Goal: Transaction & Acquisition: Purchase product/service

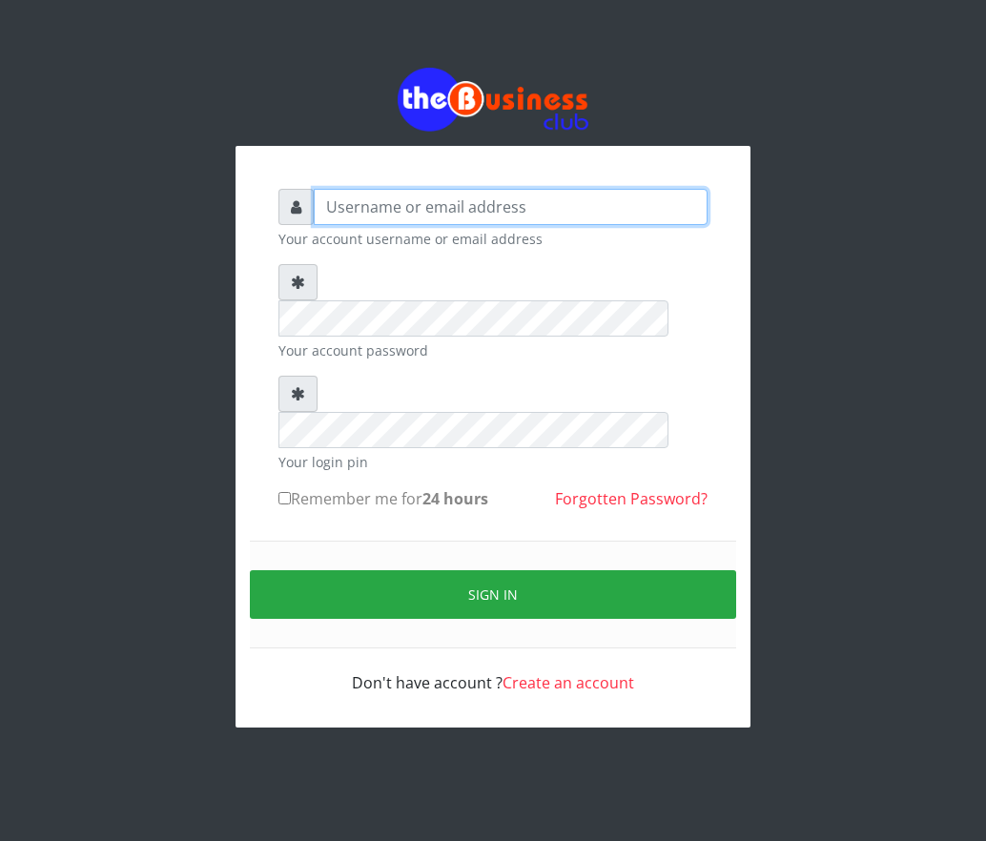
click at [517, 213] on input "text" at bounding box center [511, 207] width 394 height 36
type input "Samgold21"
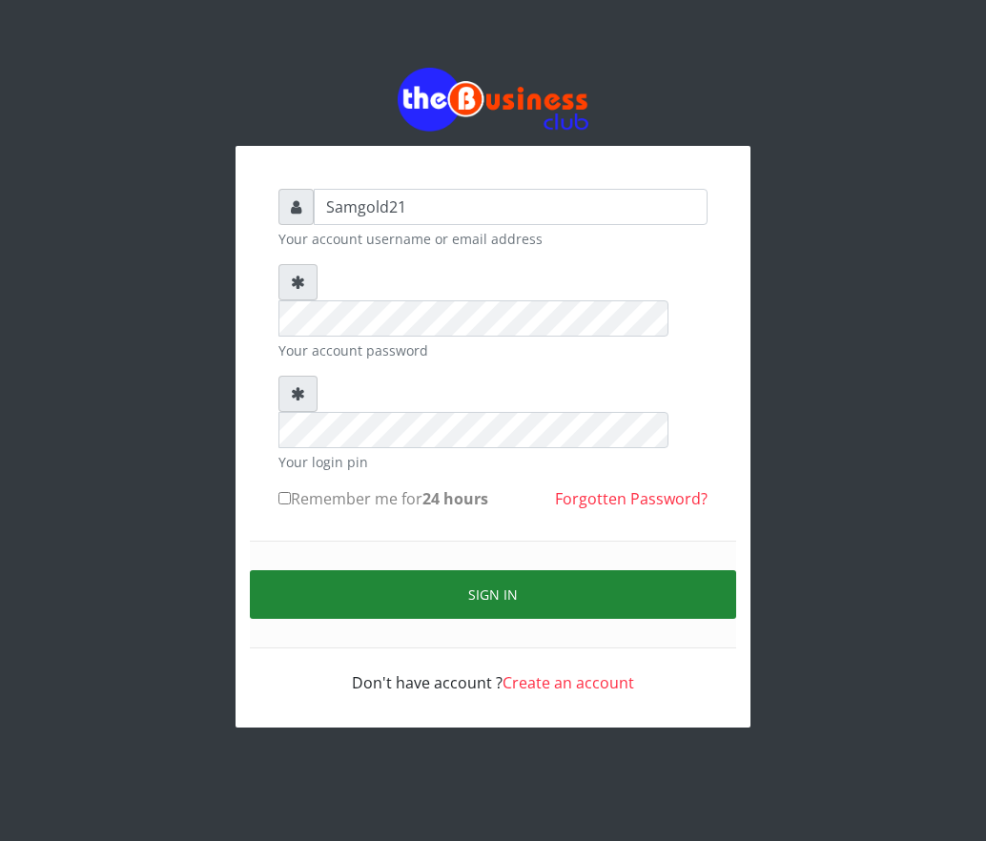
click at [559, 570] on button "Sign in" at bounding box center [493, 594] width 486 height 49
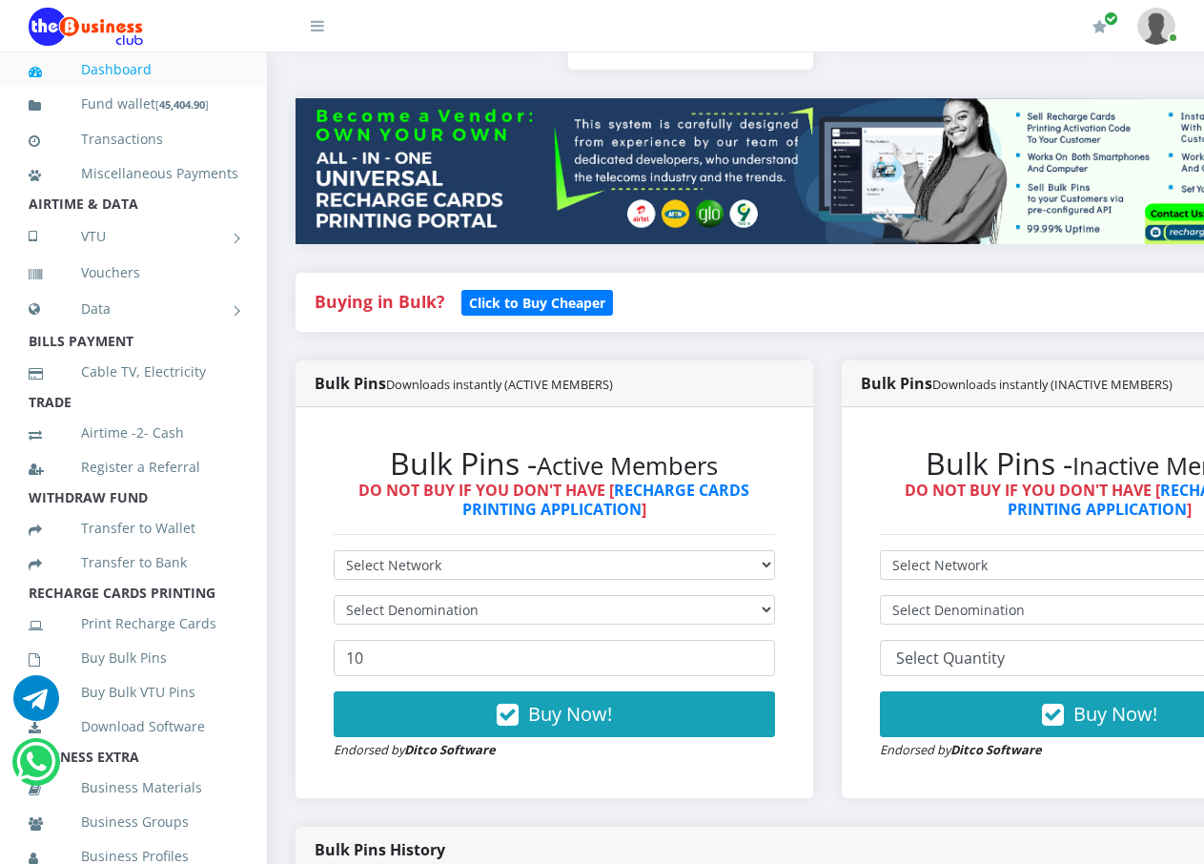
scroll to position [191, 0]
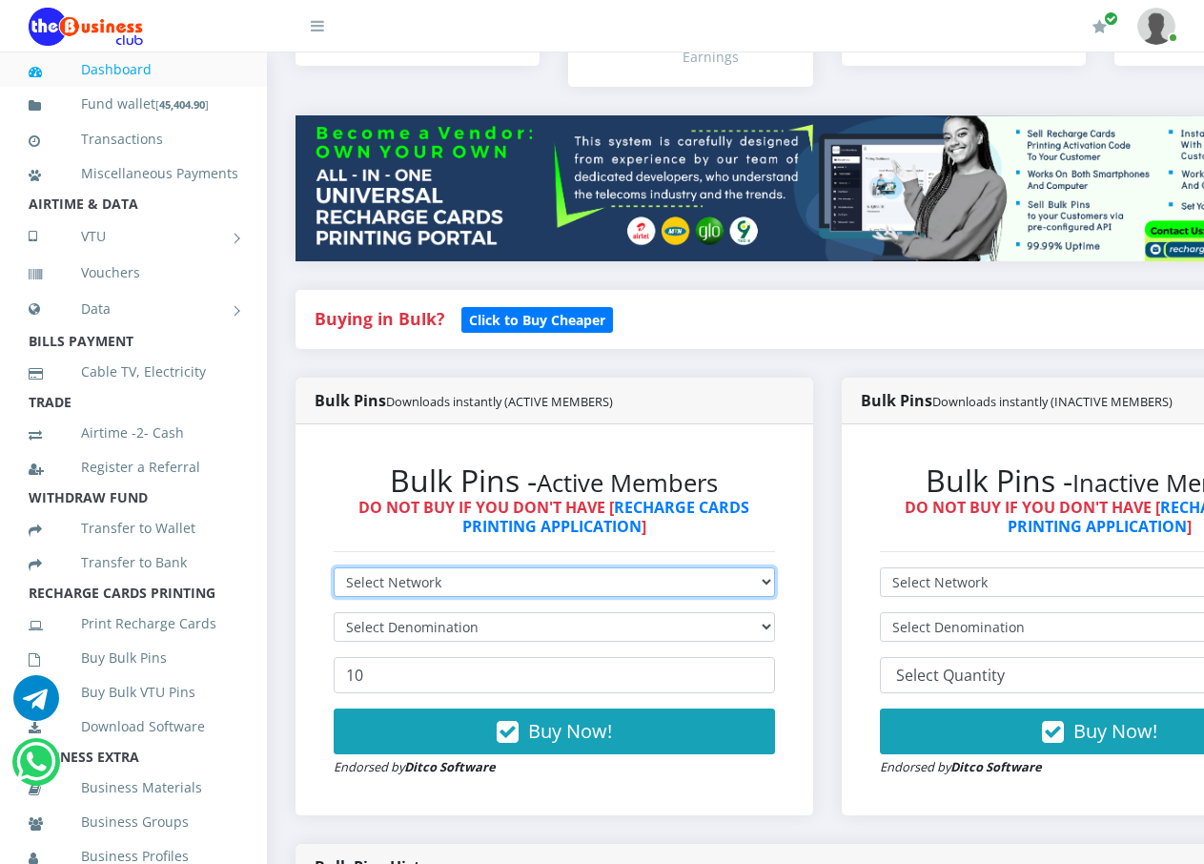
click at [724, 567] on select "Select Network MTN Globacom 9Mobile Airtel" at bounding box center [554, 582] width 441 height 30
select select "MTN"
click at [334, 567] on select "Select Network MTN Globacom 9Mobile Airtel" at bounding box center [554, 582] width 441 height 30
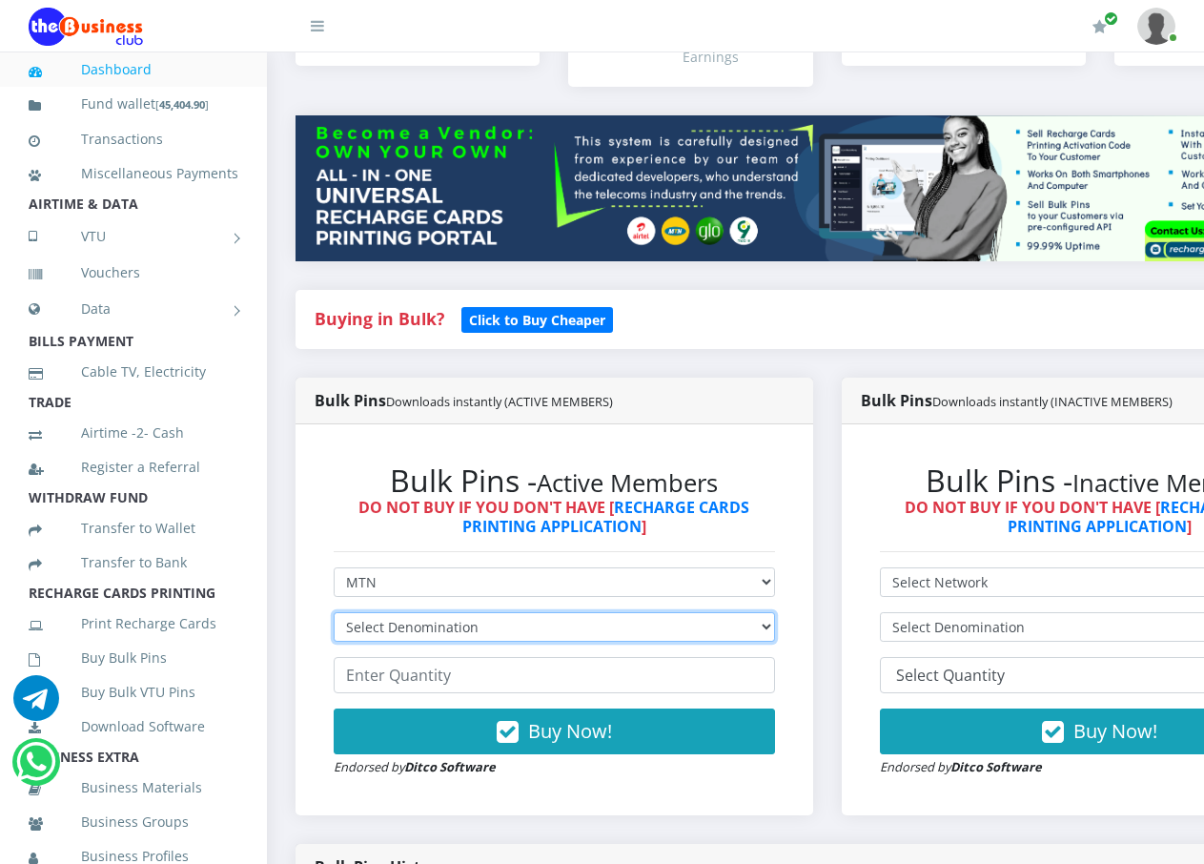
click at [772, 612] on select "Select Denomination MTN NGN100 - ₦96.99 MTN NGN200 - ₦193.98 MTN NGN400 - ₦387.…" at bounding box center [554, 627] width 441 height 30
select select "484.95-500"
click at [334, 612] on select "Select Denomination MTN NGN100 - ₦96.99 MTN NGN200 - ₦193.98 MTN NGN400 - ₦387.…" at bounding box center [554, 627] width 441 height 30
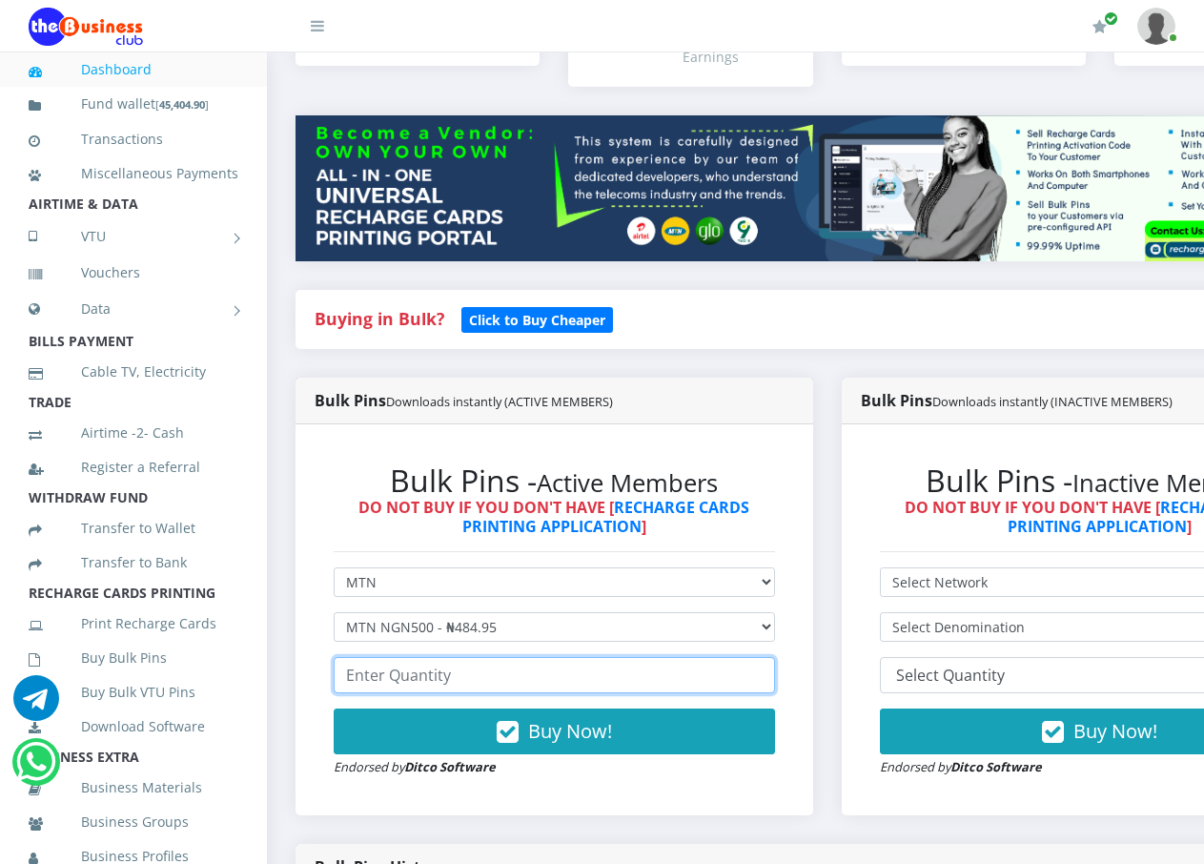
click at [608, 664] on input "number" at bounding box center [554, 675] width 441 height 36
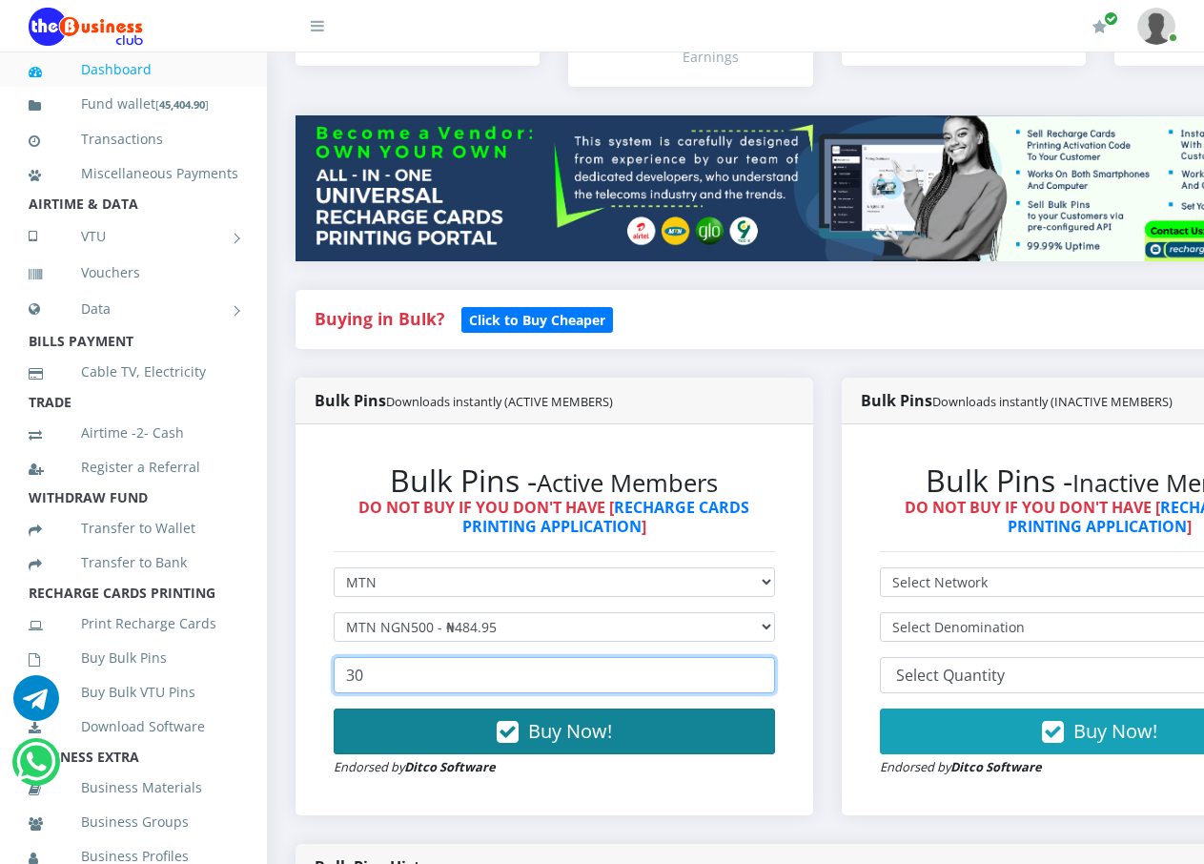
type input "30"
click at [547, 720] on span "Buy Now!" at bounding box center [570, 731] width 84 height 26
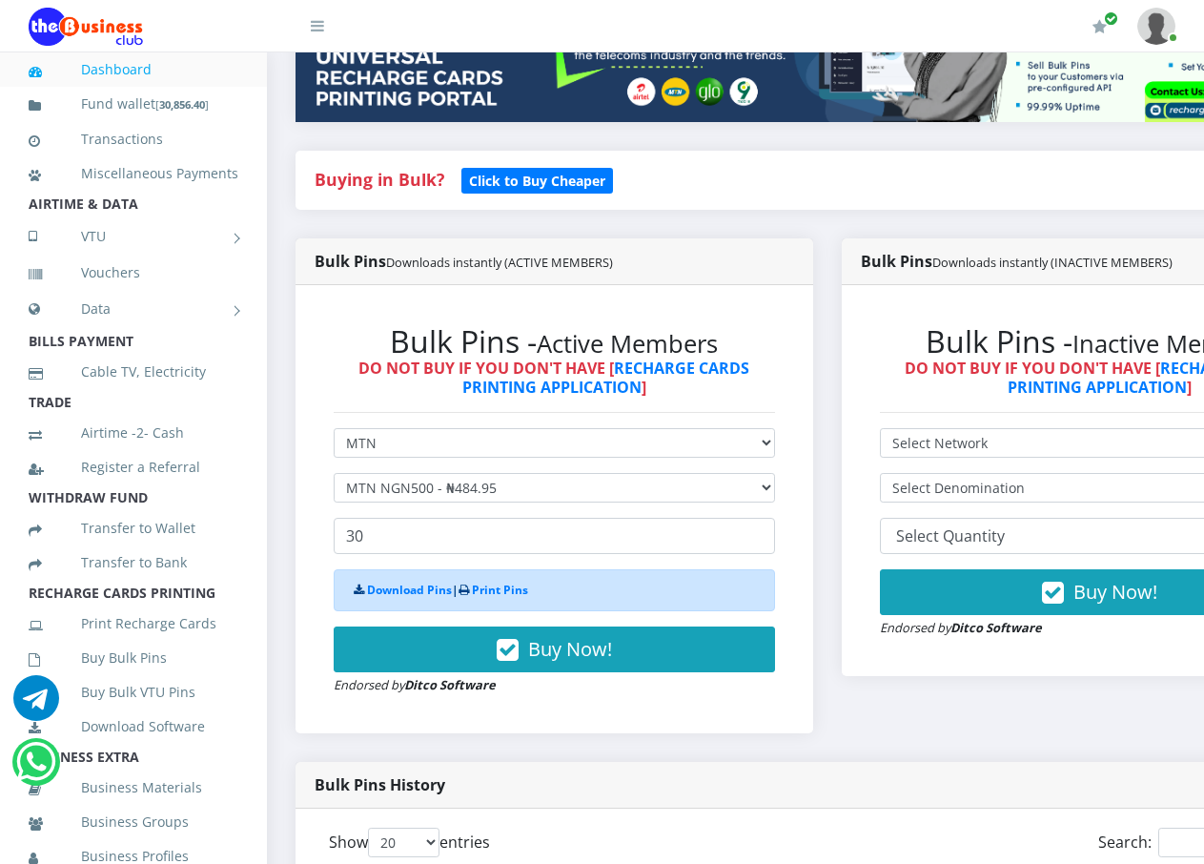
scroll to position [572, 0]
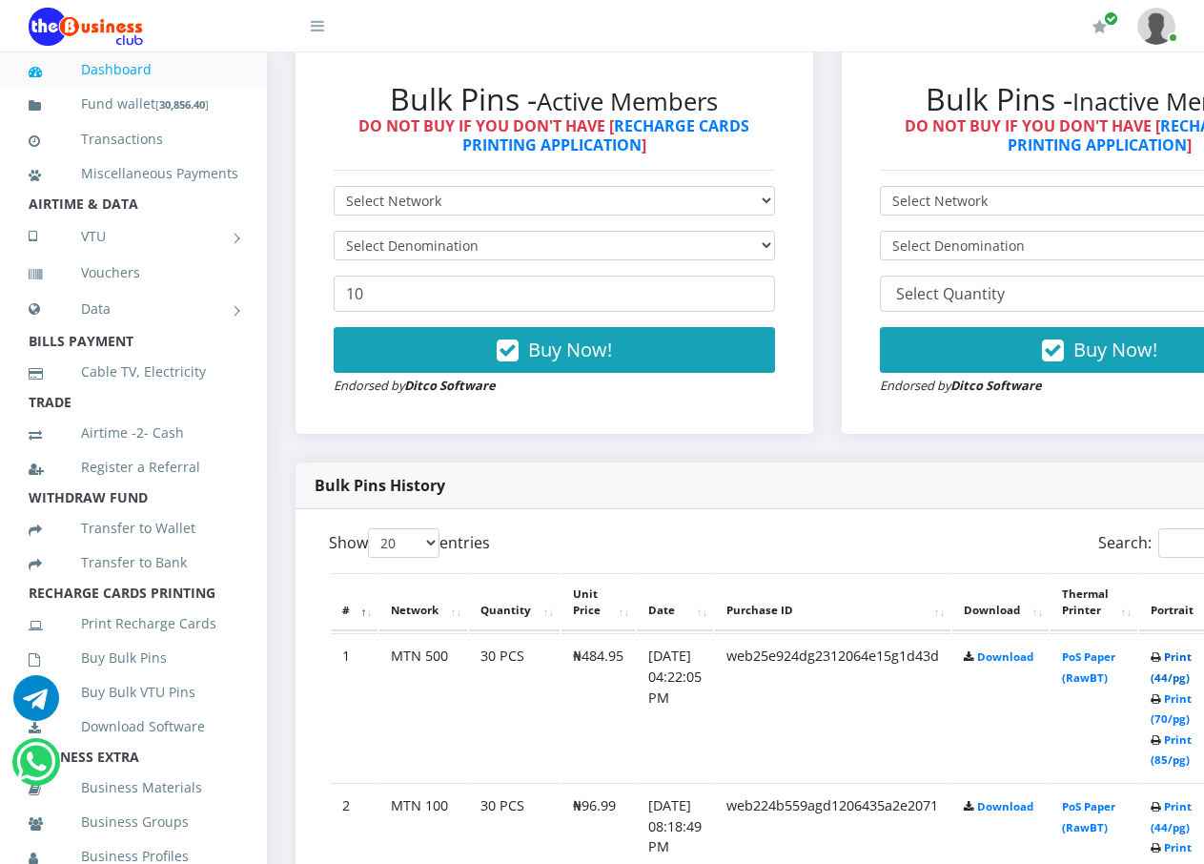
click at [1191, 665] on link "Print (44/pg)" at bounding box center [1170, 666] width 41 height 35
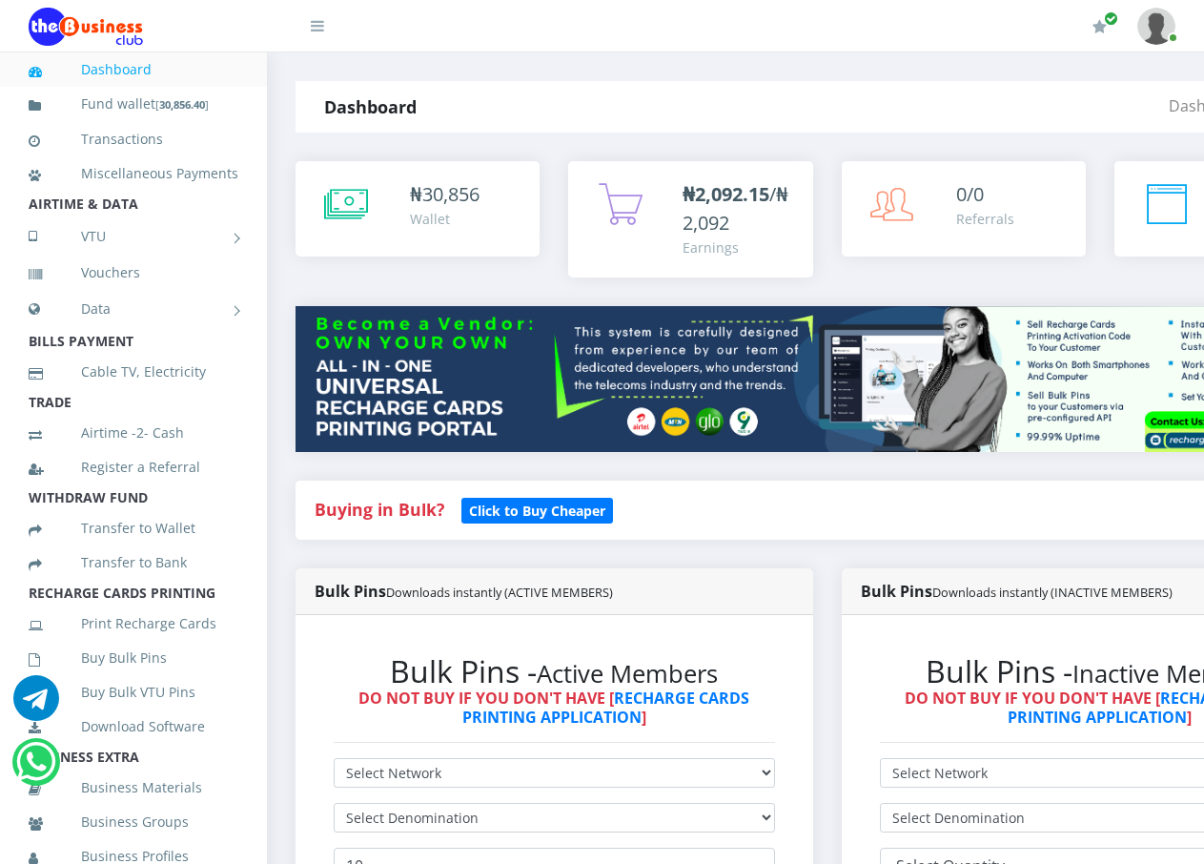
scroll to position [477, 0]
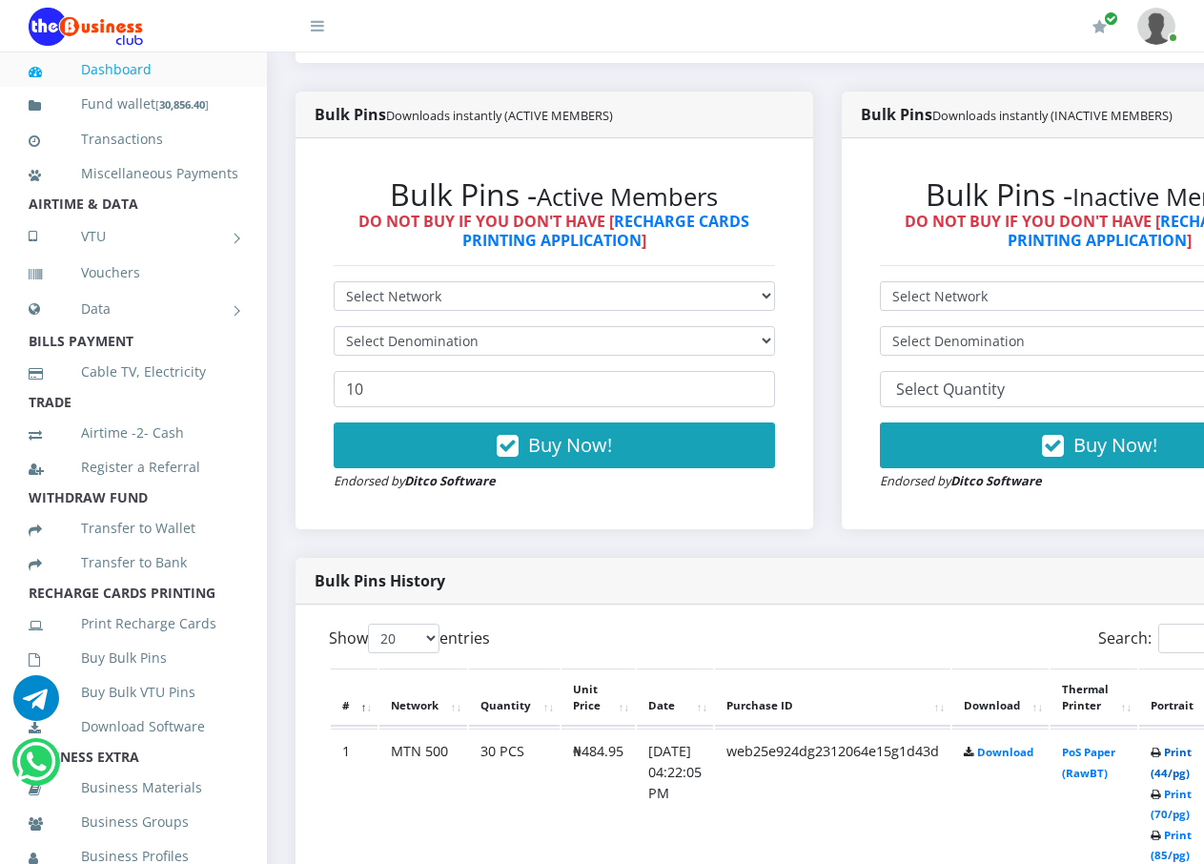
click at [1190, 756] on link "Print (44/pg)" at bounding box center [1170, 761] width 41 height 35
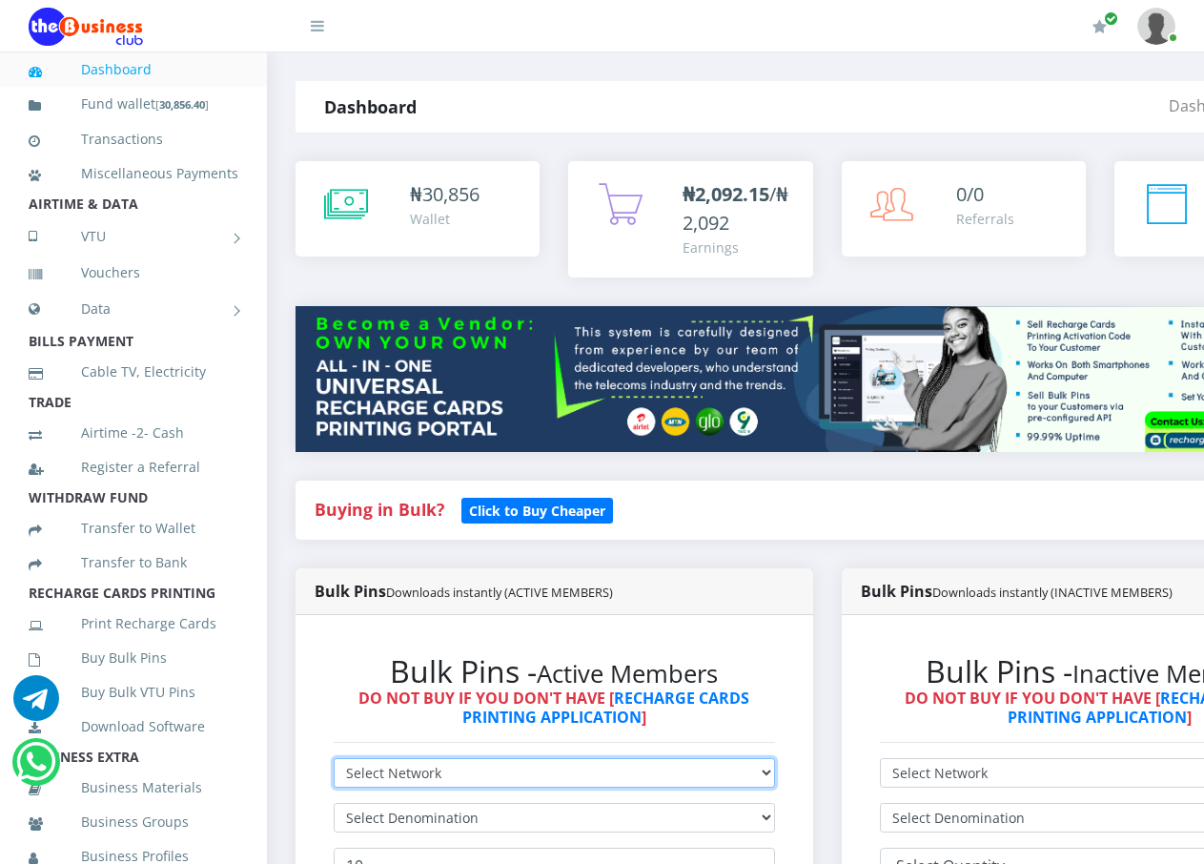
click at [706, 758] on select "Select Network MTN Globacom 9Mobile Airtel" at bounding box center [554, 773] width 441 height 30
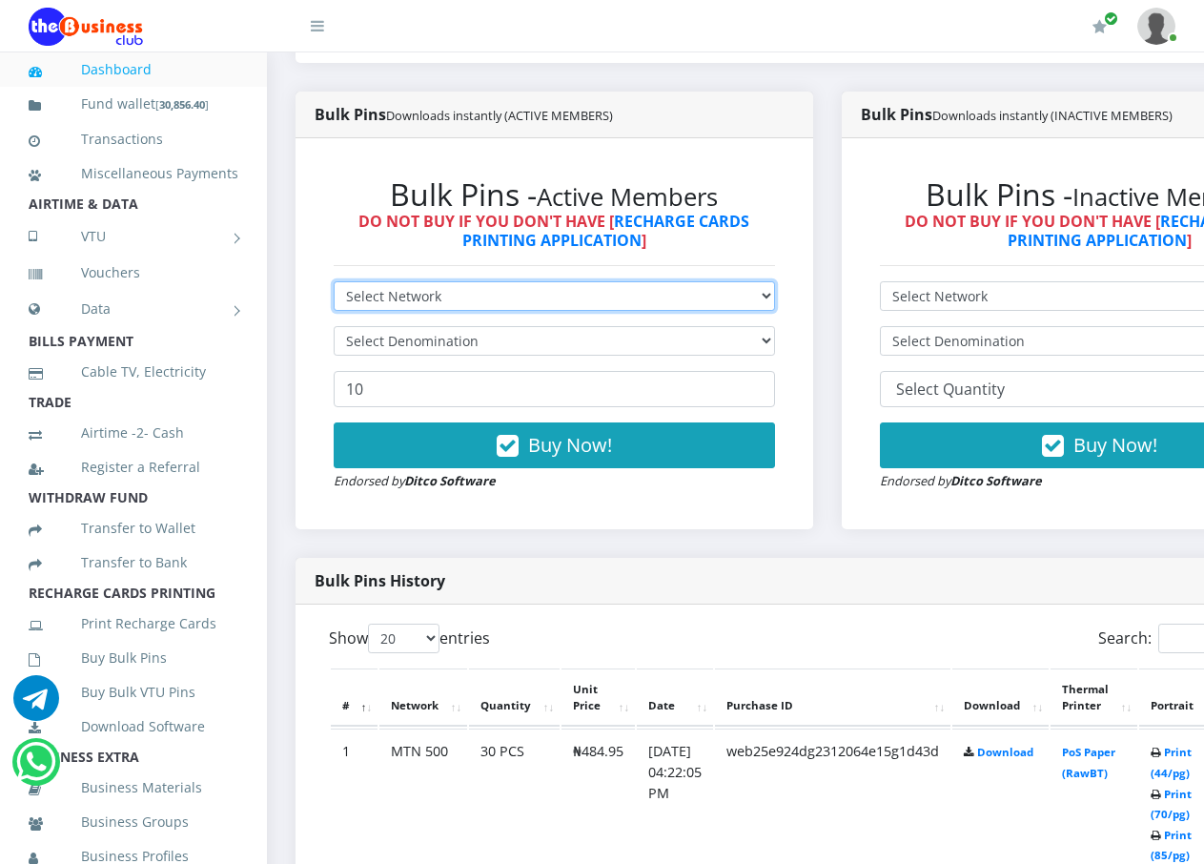
select select "Airtel"
click at [334, 281] on select "Select Network MTN Globacom 9Mobile Airtel" at bounding box center [554, 296] width 441 height 30
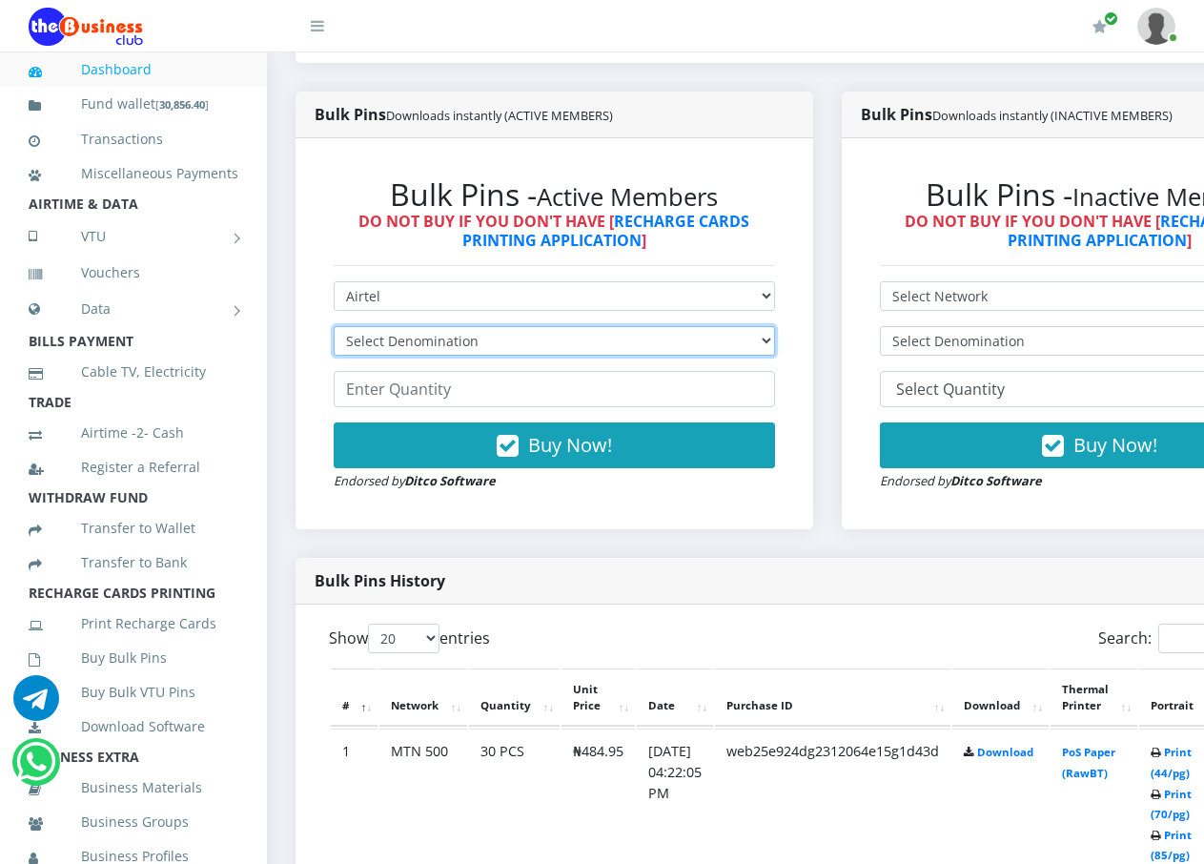
click at [775, 326] on select "Select Denomination Airtel NGN100 - ₦96.38 Airtel NGN200 - ₦192.76 Airtel NGN50…" at bounding box center [554, 341] width 441 height 30
select select "481.9-500"
click at [334, 326] on select "Select Denomination Airtel NGN100 - ₦96.38 Airtel NGN200 - ₦192.76 Airtel NGN50…" at bounding box center [554, 341] width 441 height 30
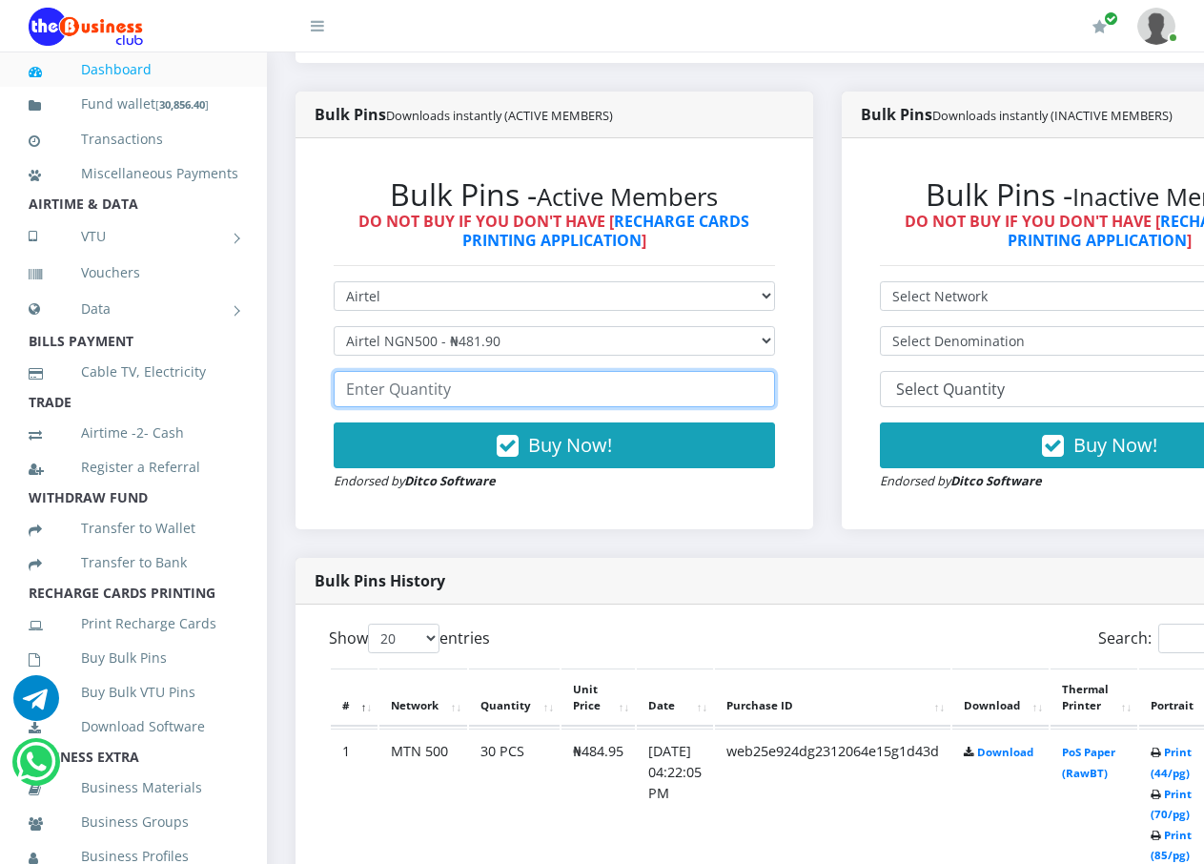
click at [753, 372] on input "number" at bounding box center [554, 389] width 441 height 36
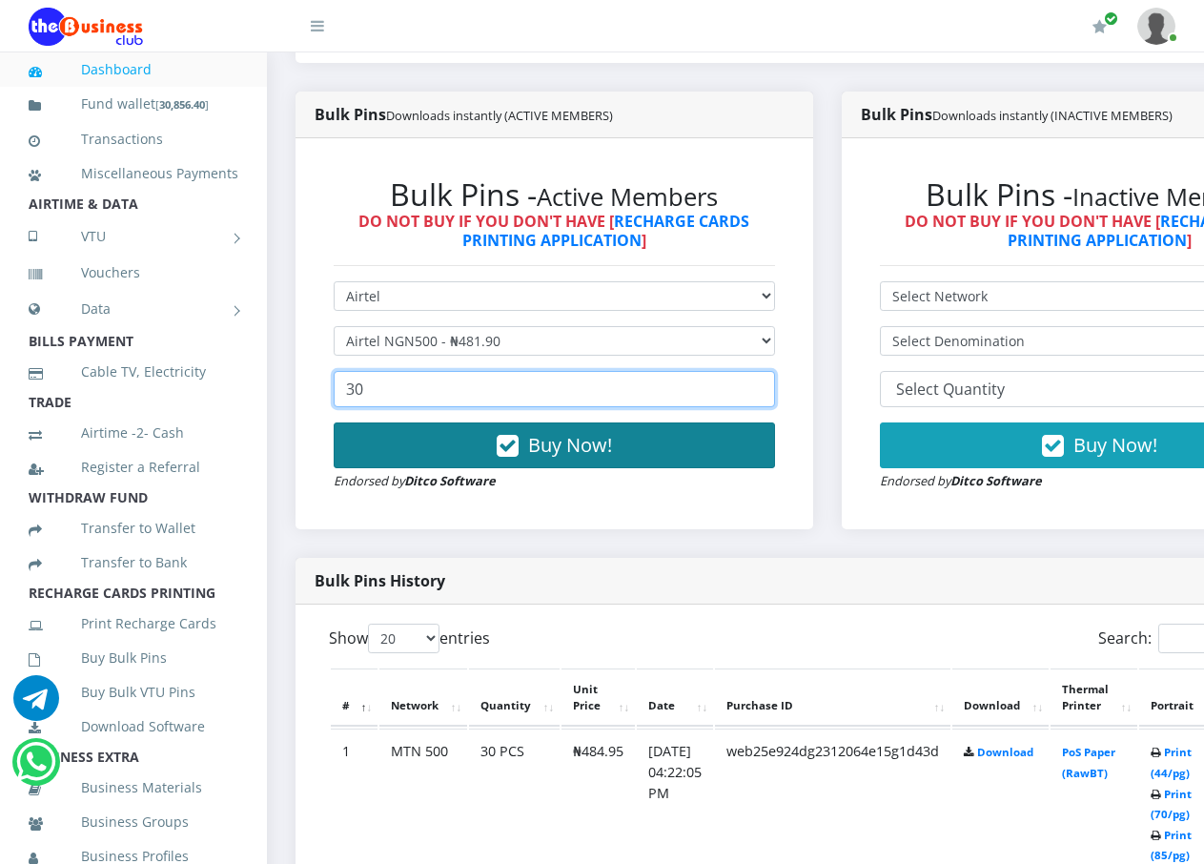
type input "30"
click at [553, 432] on span "Buy Now!" at bounding box center [570, 445] width 84 height 26
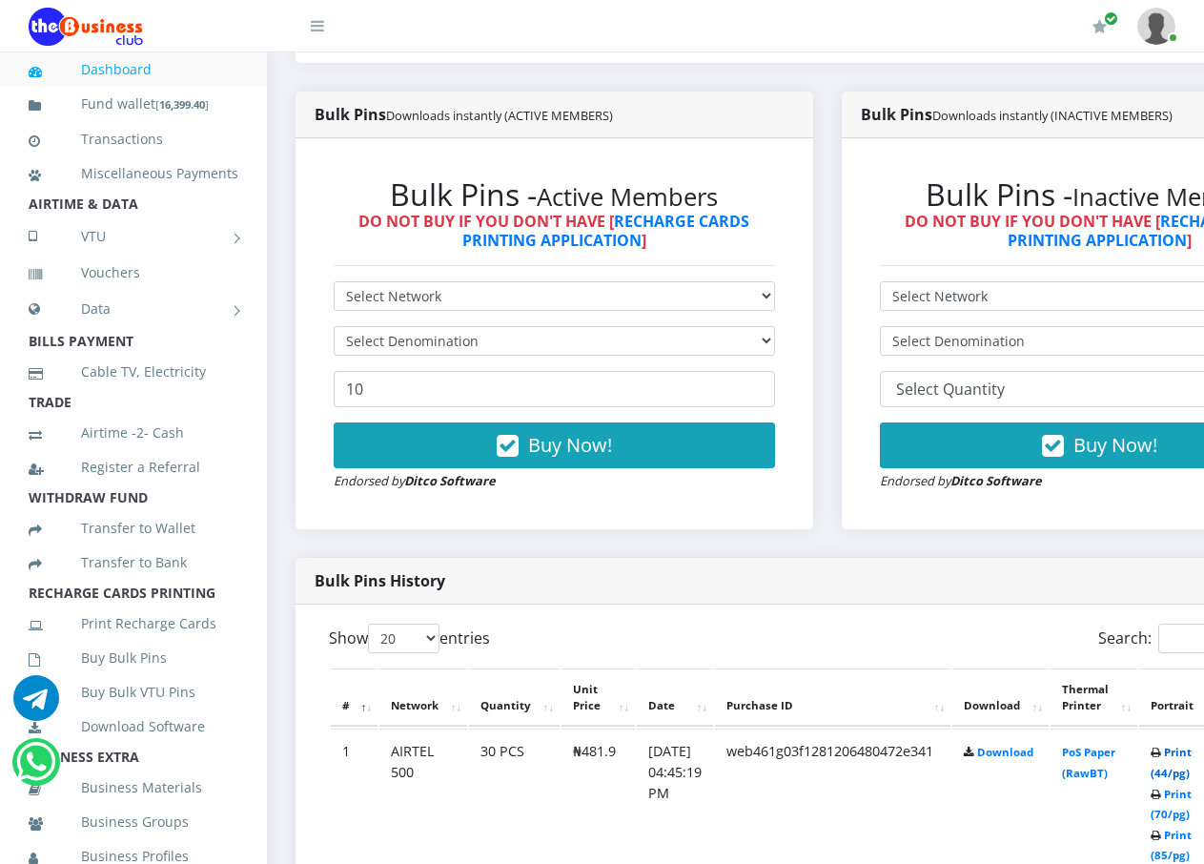
click at [1187, 756] on link "Print (44/pg)" at bounding box center [1170, 761] width 41 height 35
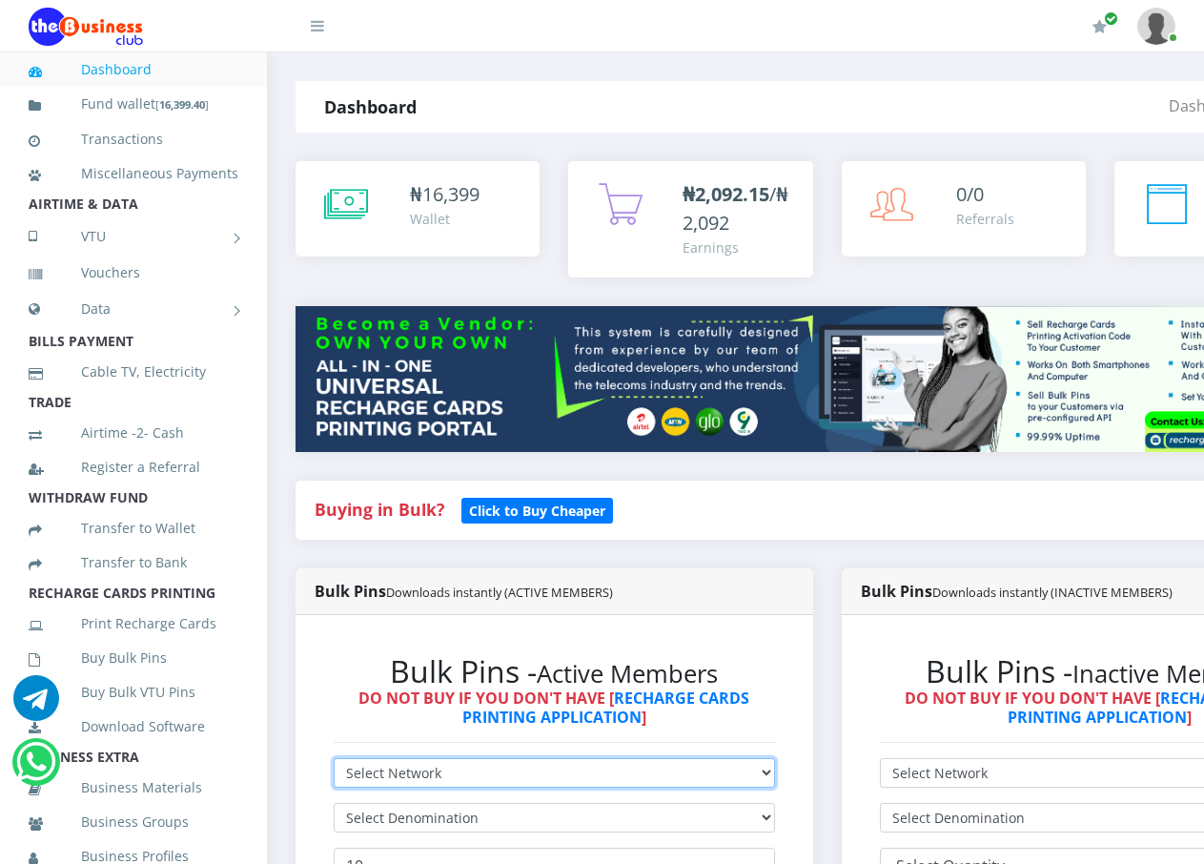
click at [775, 758] on select "Select Network MTN Globacom 9Mobile Airtel" at bounding box center [554, 773] width 441 height 30
select select "Airtel"
click at [334, 758] on select "Select Network MTN Globacom 9Mobile Airtel" at bounding box center [554, 773] width 441 height 30
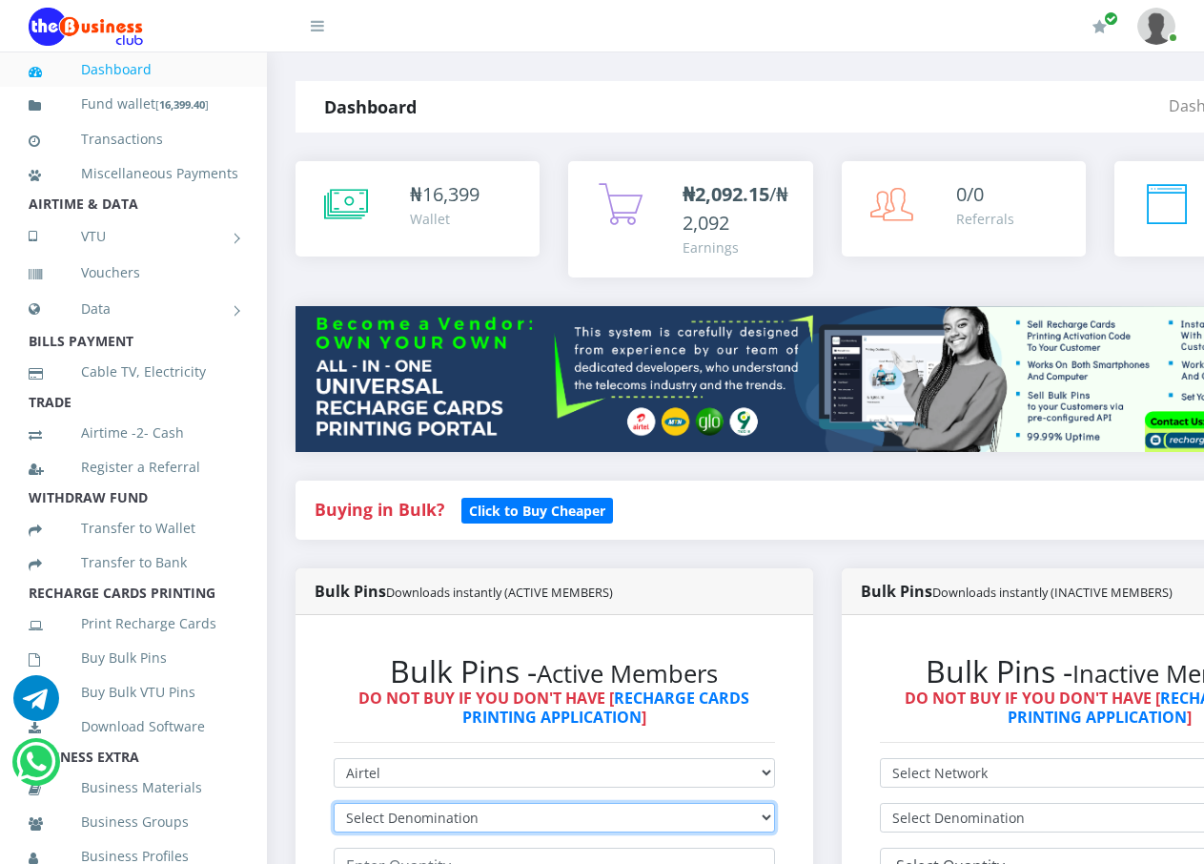
click at [775, 803] on select "Select Denomination Airtel NGN100 - ₦96.38 Airtel NGN200 - ₦192.76 Airtel NGN50…" at bounding box center [554, 818] width 441 height 30
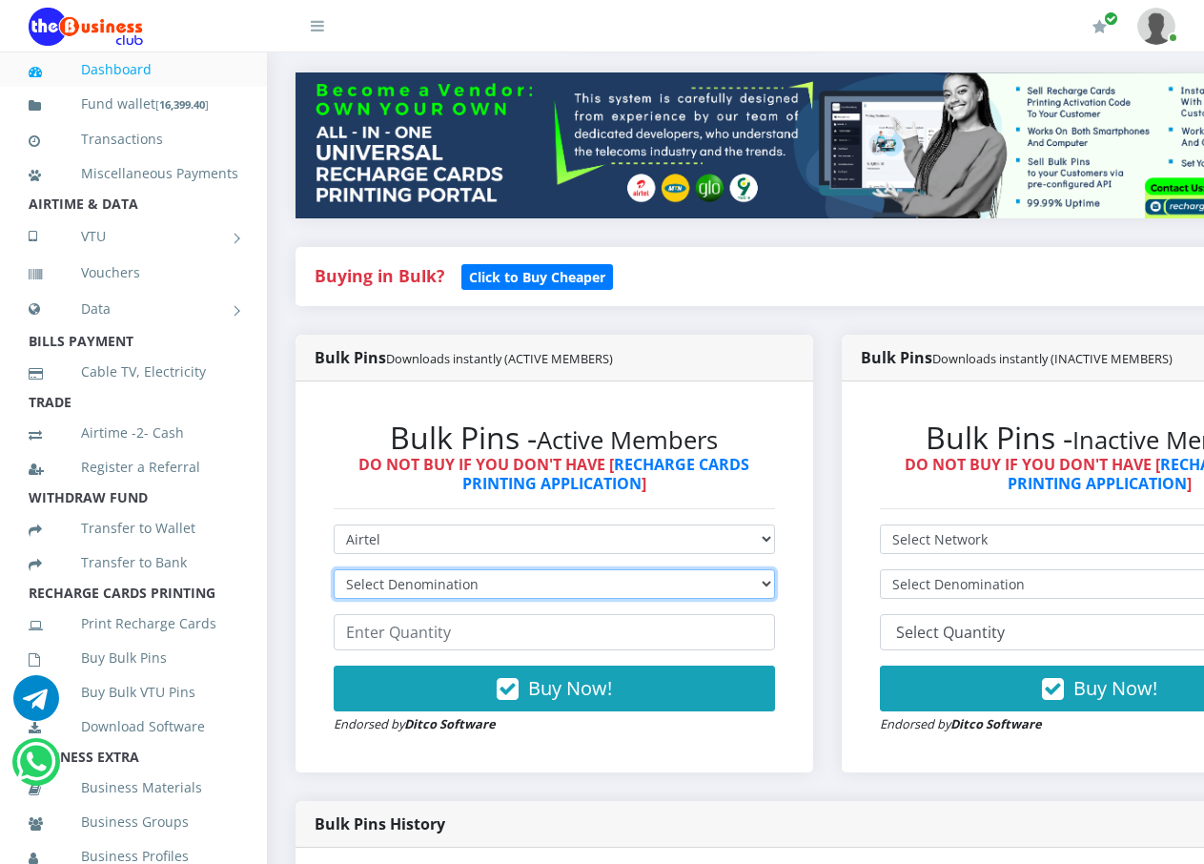
scroll to position [381, 0]
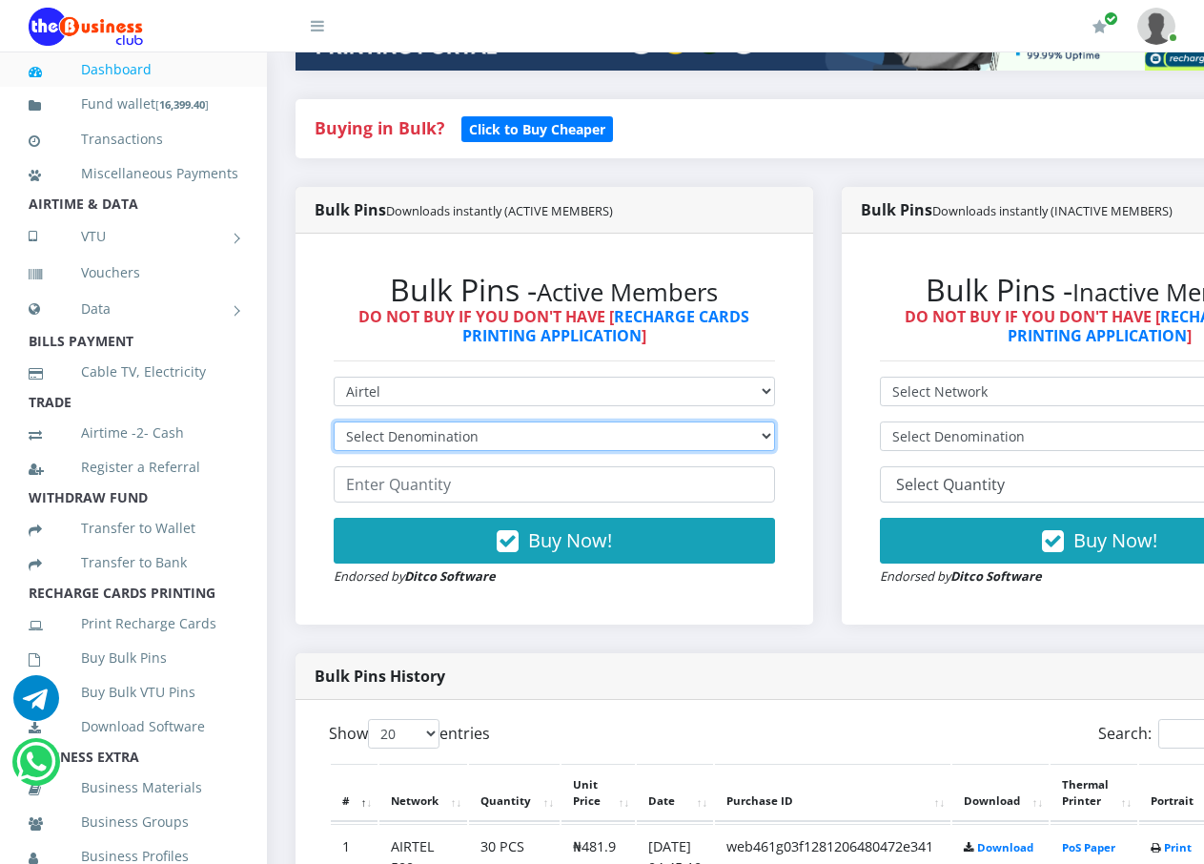
click at [775, 421] on select "Select Denomination Airtel NGN100 - ₦96.38 Airtel NGN200 - ₦192.76 Airtel NGN50…" at bounding box center [554, 436] width 441 height 30
select select "192.76-200"
click at [334, 421] on select "Select Denomination Airtel NGN100 - ₦96.38 Airtel NGN200 - ₦192.76 Airtel NGN50…" at bounding box center [554, 436] width 441 height 30
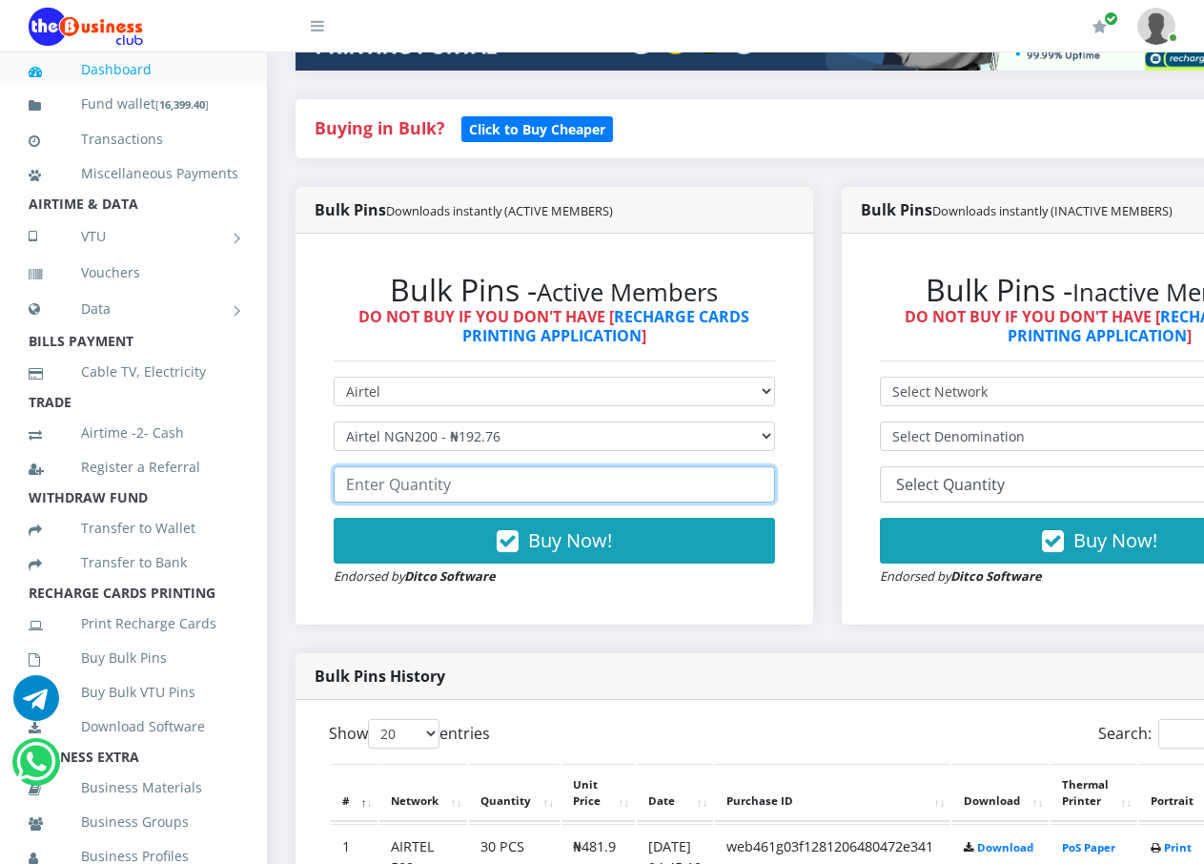
click at [752, 468] on input "number" at bounding box center [554, 484] width 441 height 36
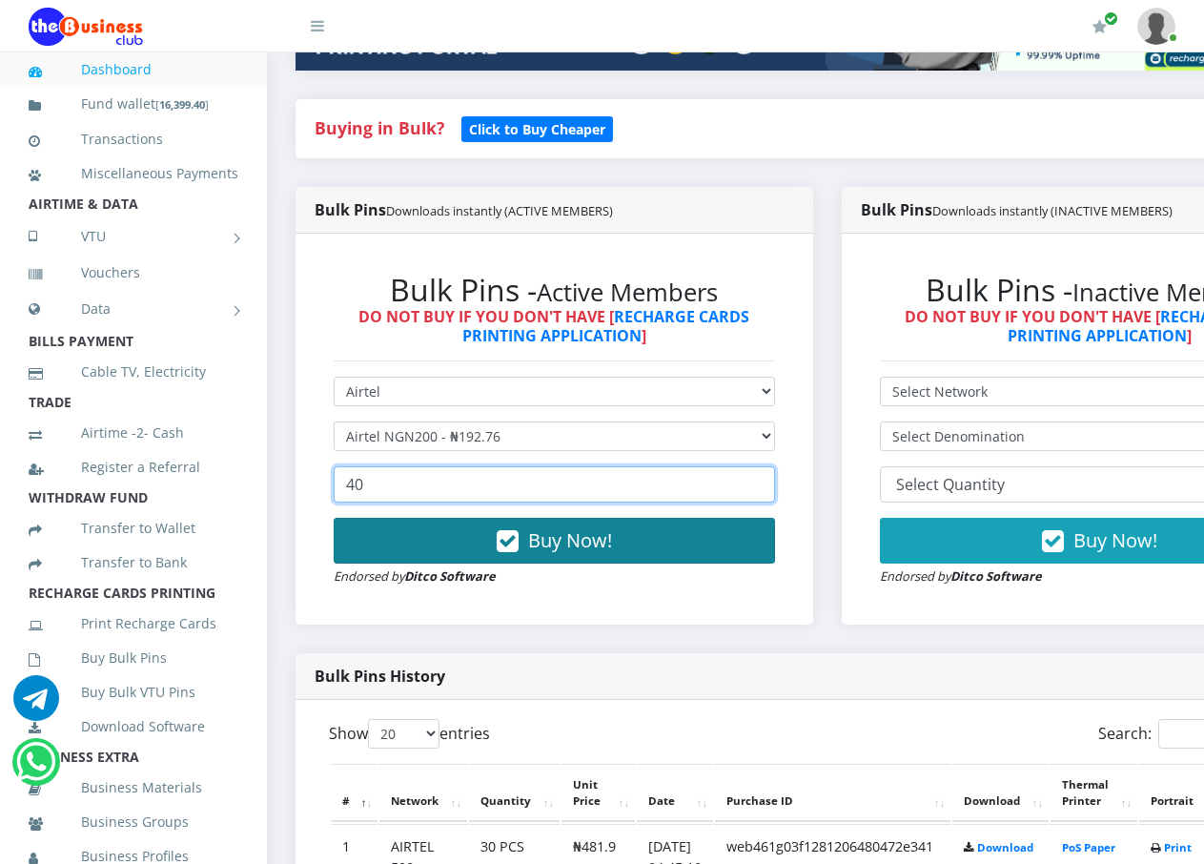
type input "40"
click at [691, 518] on button "Buy Now!" at bounding box center [554, 541] width 441 height 46
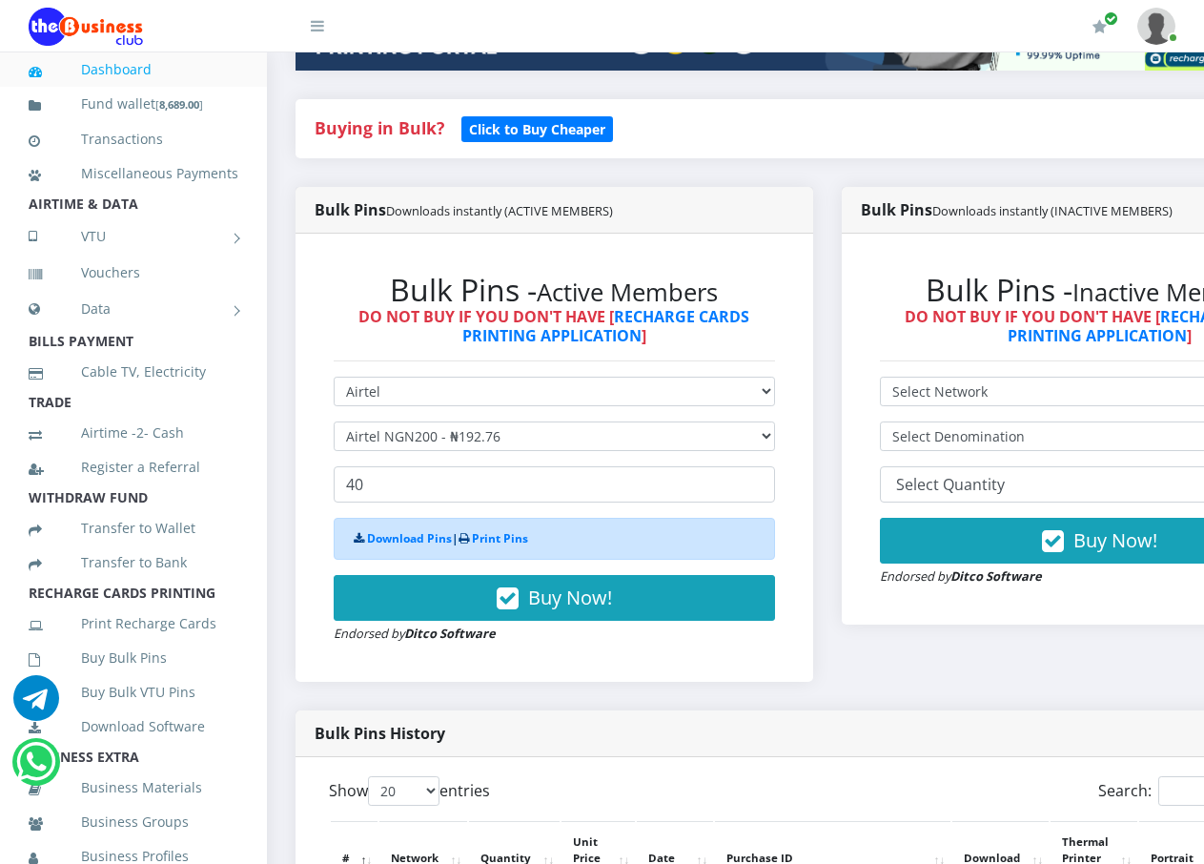
scroll to position [858, 0]
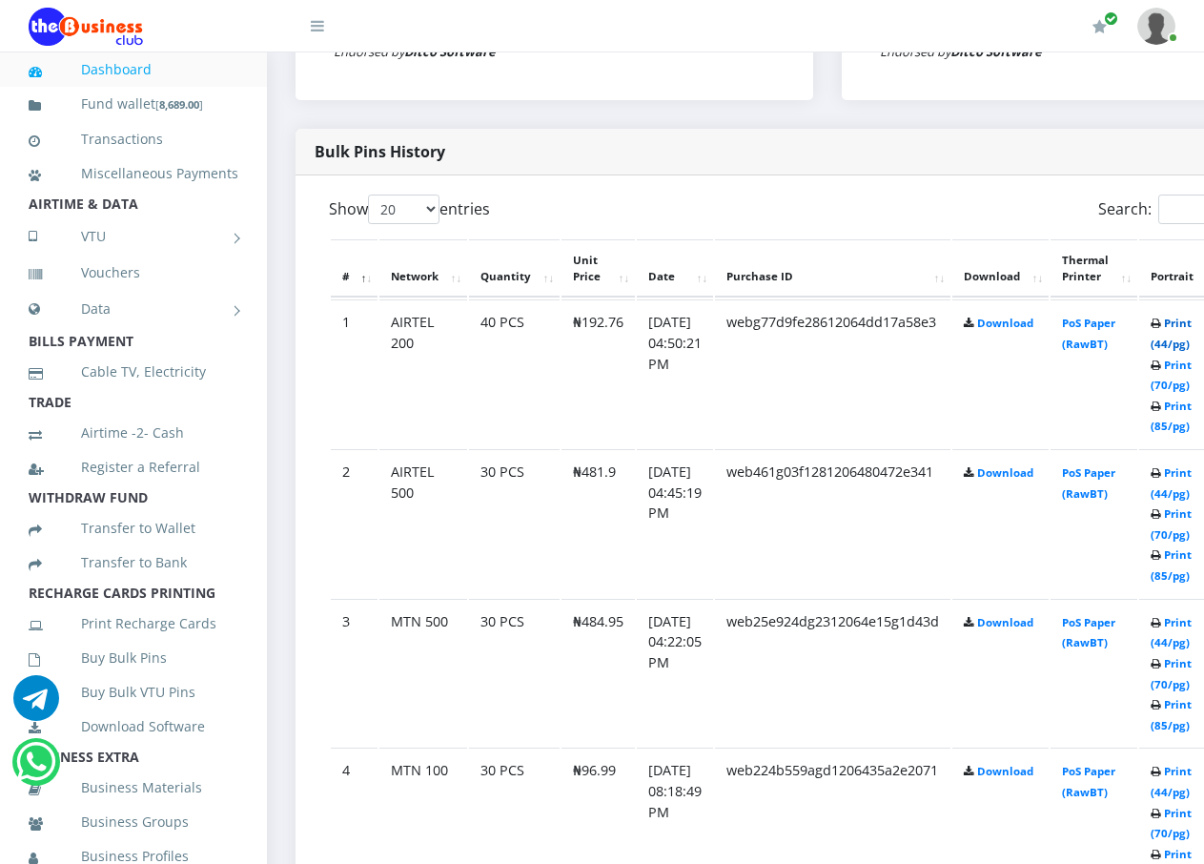
scroll to position [858, 0]
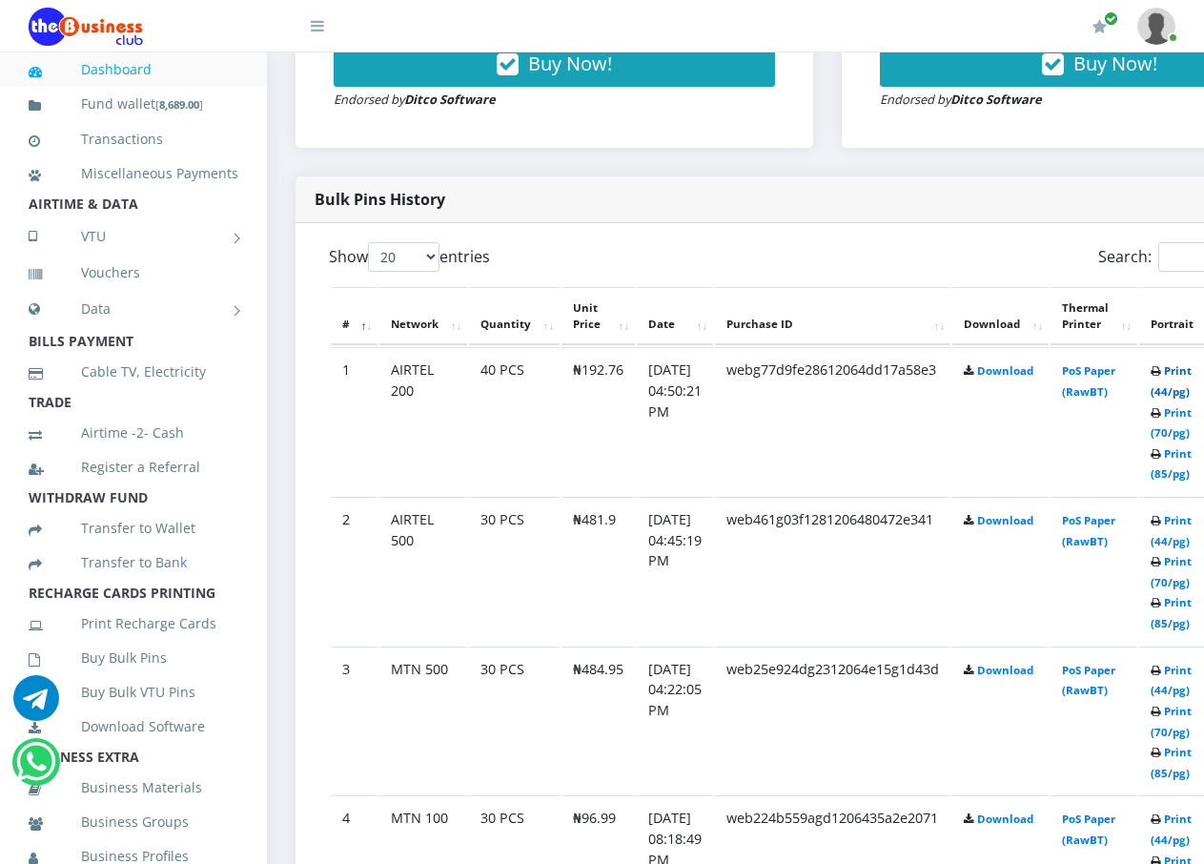
click at [1186, 377] on link "Print (44/pg)" at bounding box center [1170, 380] width 41 height 35
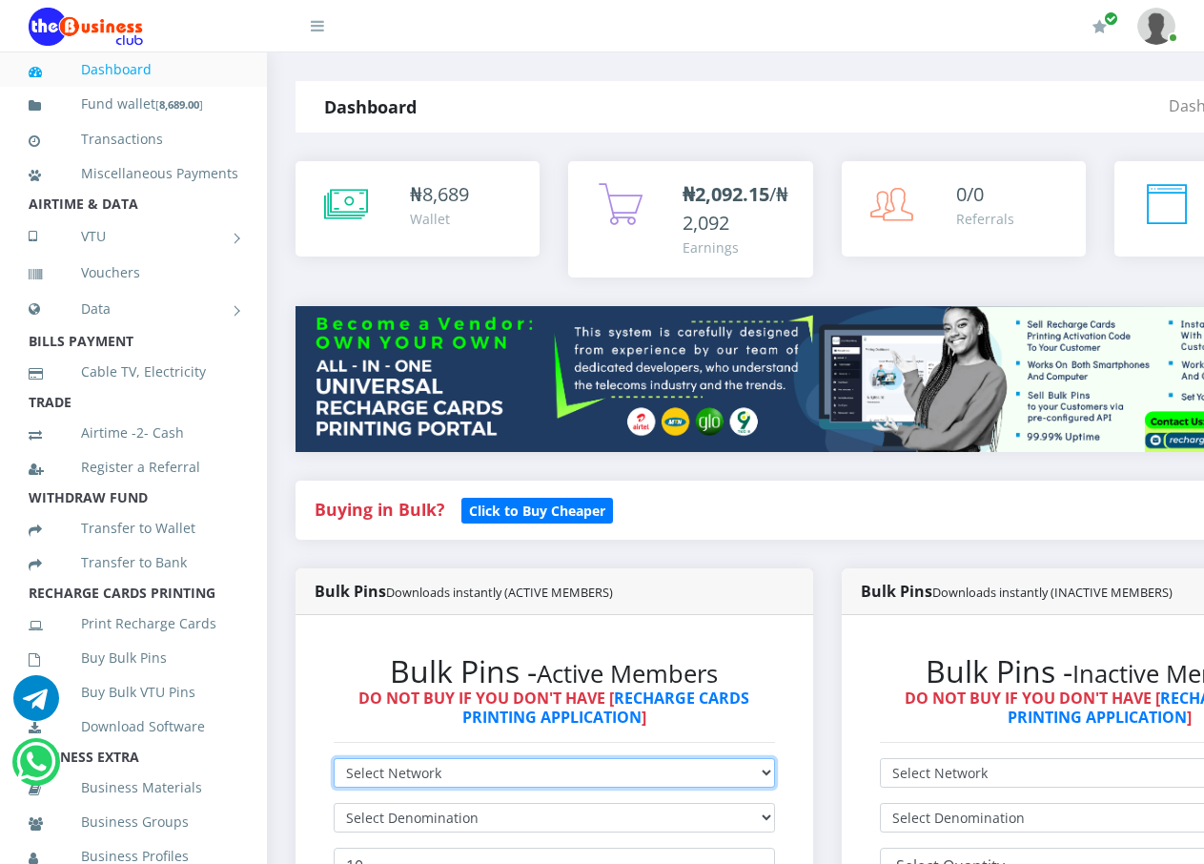
click at [775, 758] on select "Select Network MTN Globacom 9Mobile Airtel" at bounding box center [554, 773] width 441 height 30
select select "Airtel"
click at [334, 758] on select "Select Network MTN Globacom 9Mobile Airtel" at bounding box center [554, 773] width 441 height 30
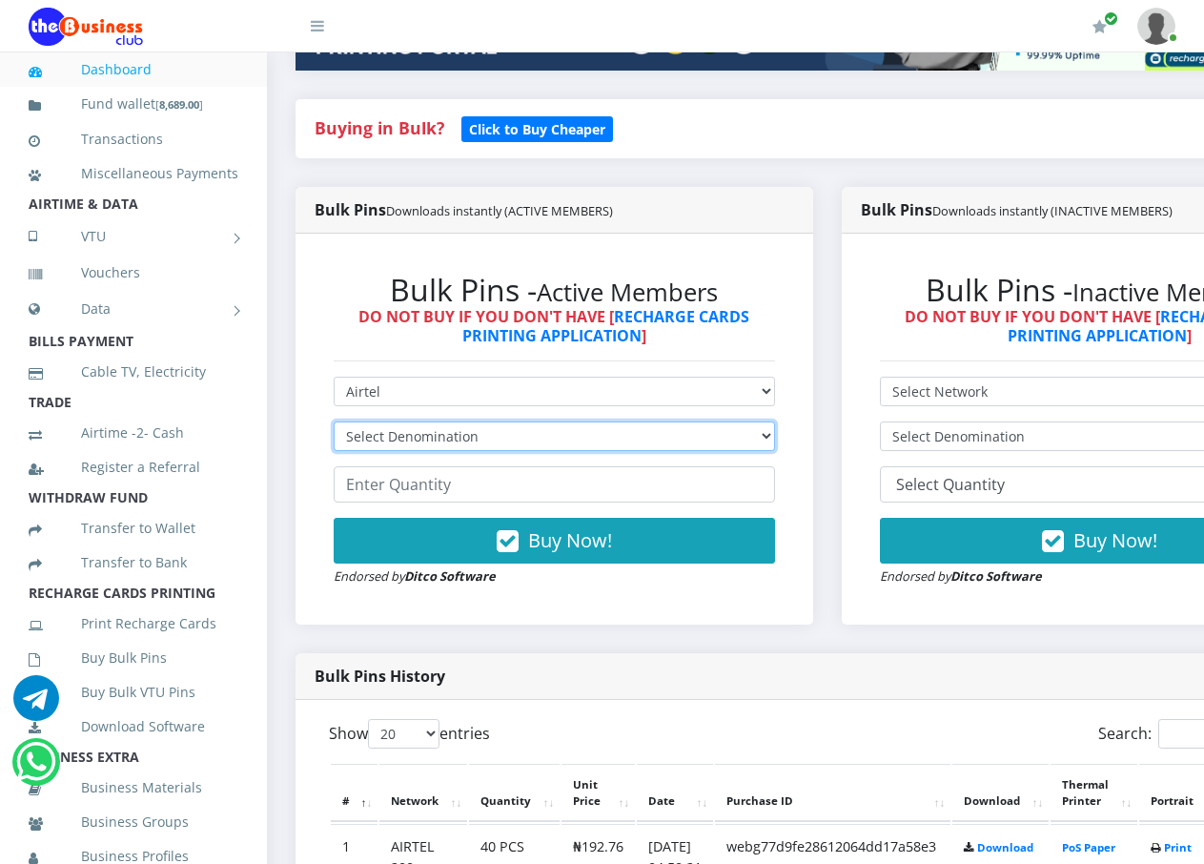
click at [774, 421] on select "Select Denomination Airtel NGN100 - ₦96.38 Airtel NGN200 - ₦192.76 Airtel NGN50…" at bounding box center [554, 436] width 441 height 30
select select "96.38-100"
click at [334, 421] on select "Select Denomination Airtel NGN100 - ₦96.38 Airtel NGN200 - ₦192.76 Airtel NGN50…" at bounding box center [554, 436] width 441 height 30
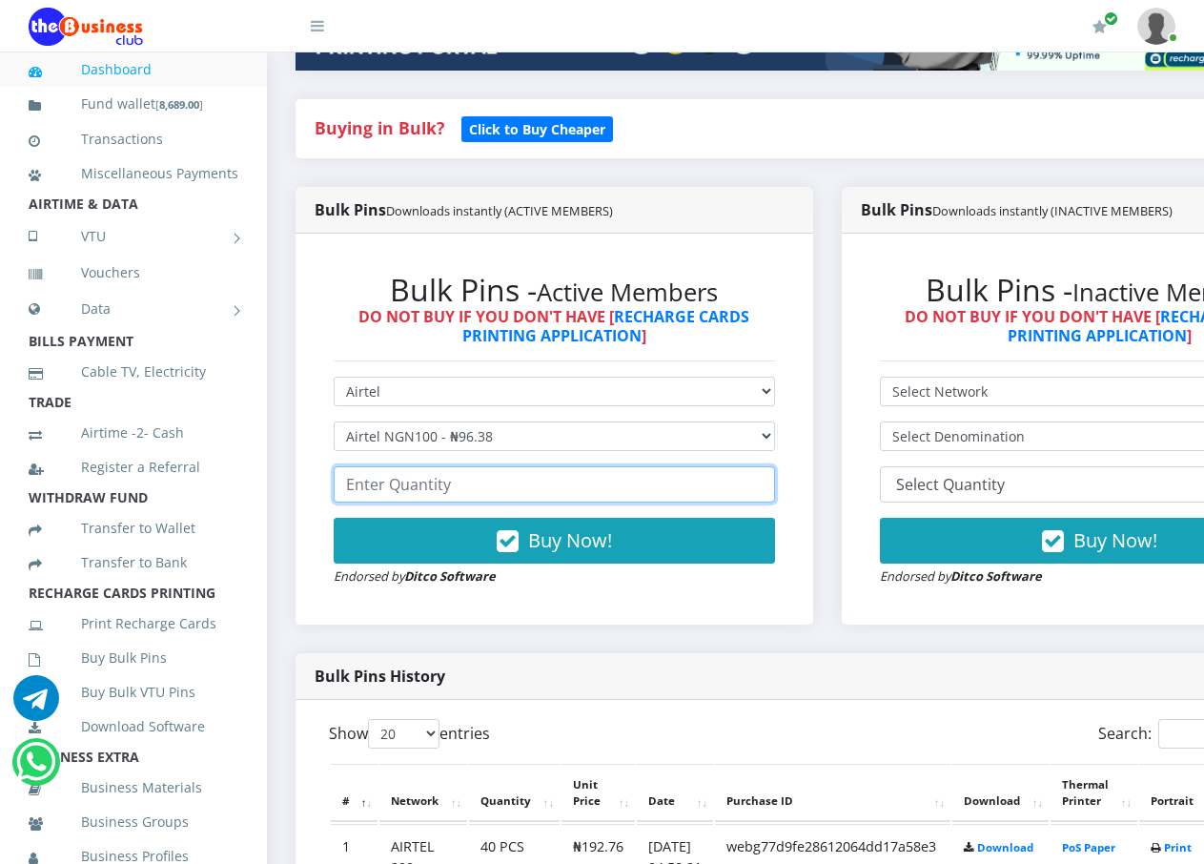
click at [654, 466] on input "number" at bounding box center [554, 484] width 441 height 36
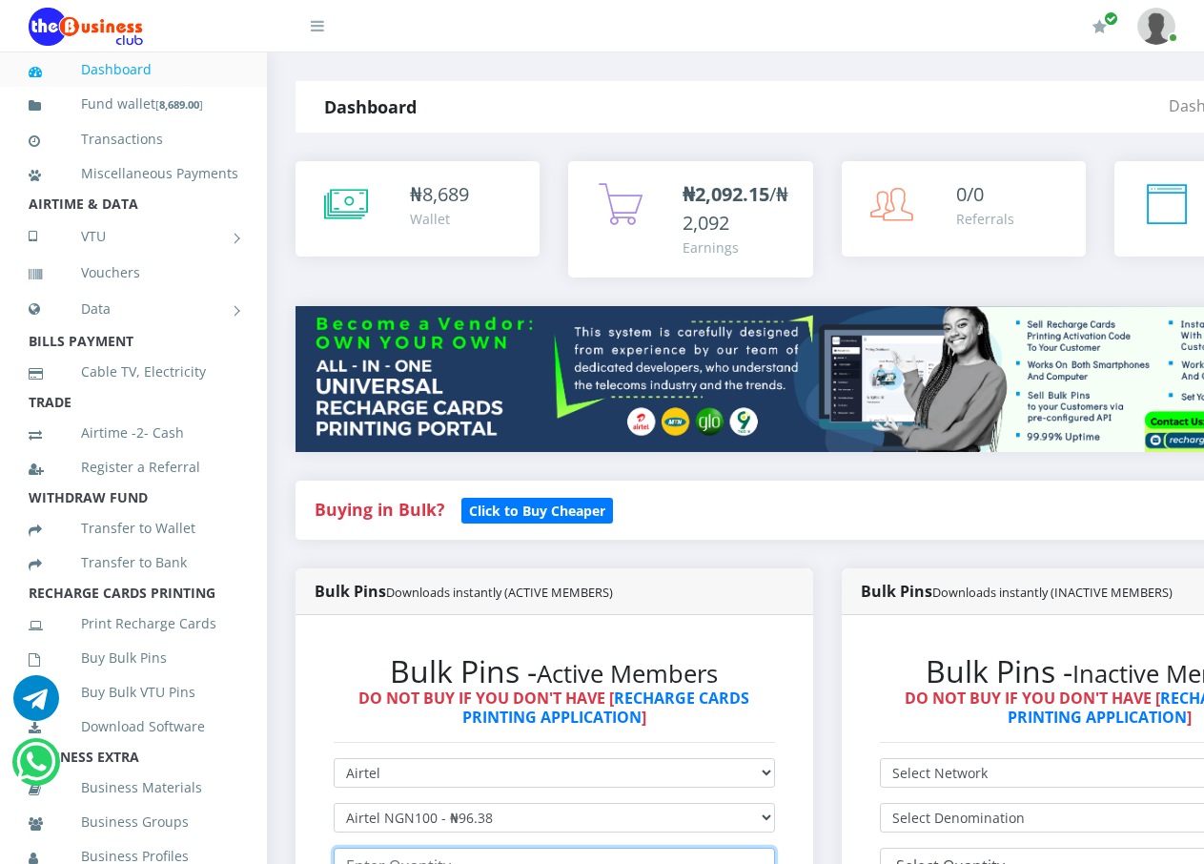
scroll to position [95, 0]
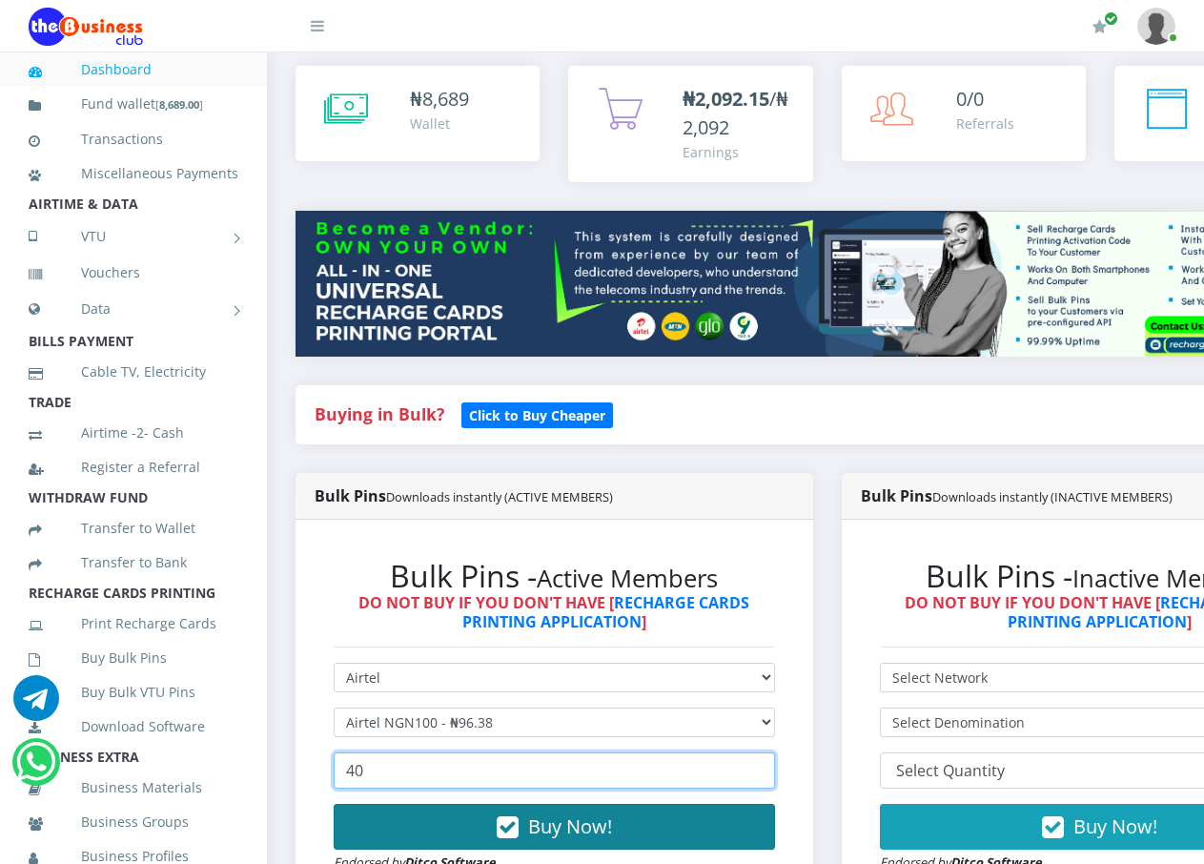
type input "40"
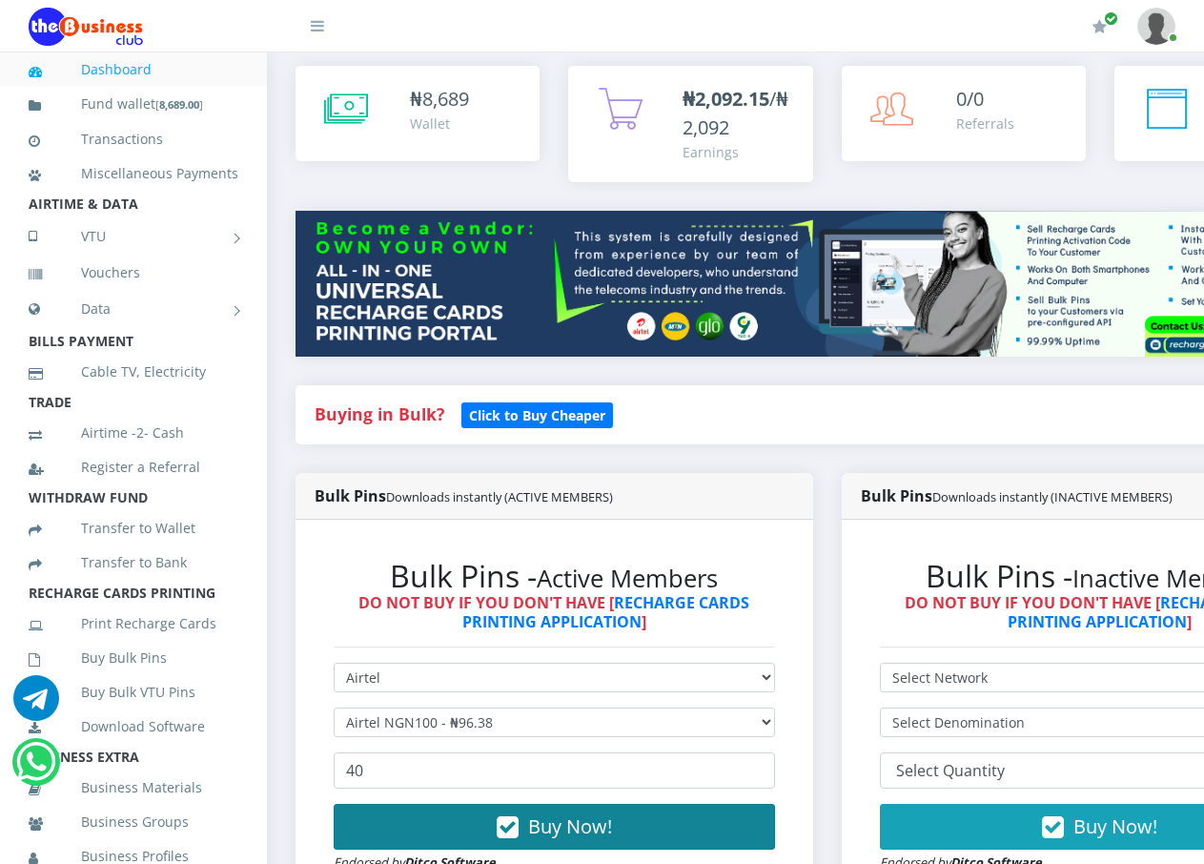
click at [608, 815] on span "Buy Now!" at bounding box center [570, 826] width 84 height 26
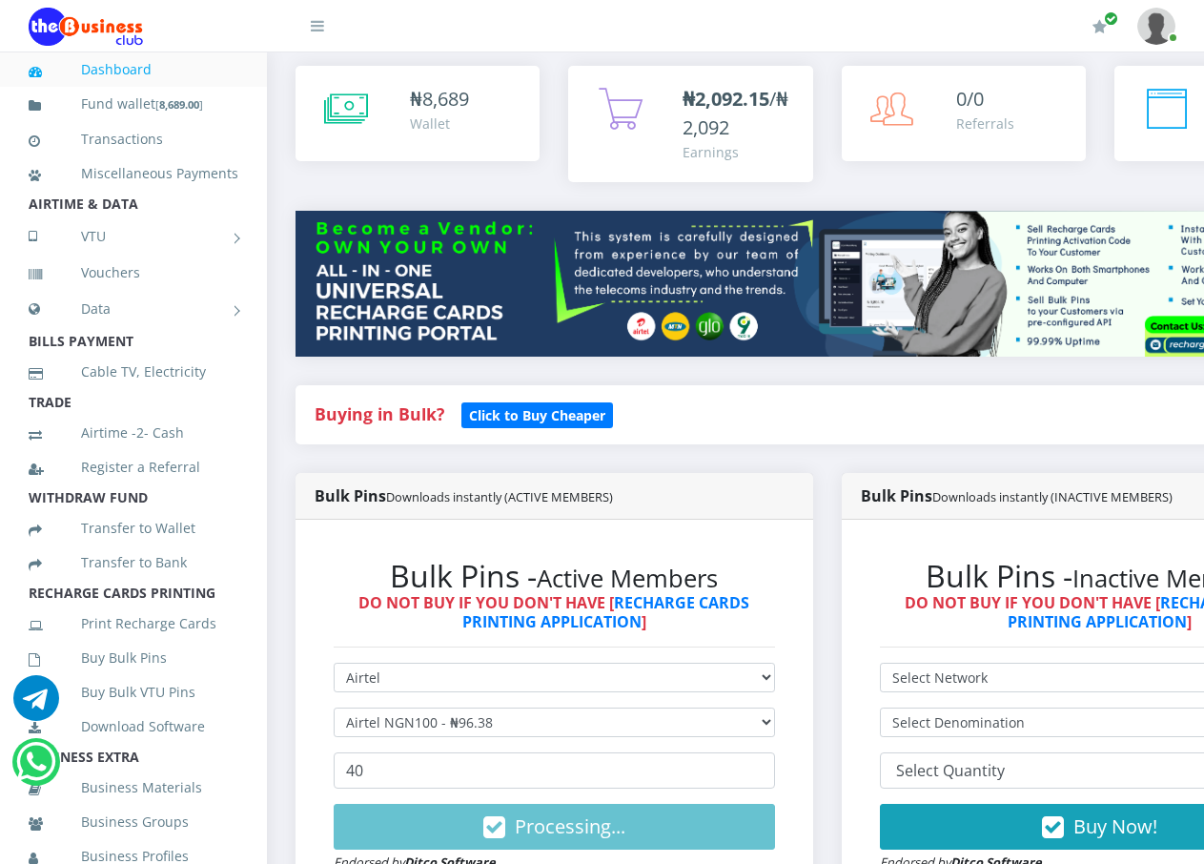
scroll to position [572, 0]
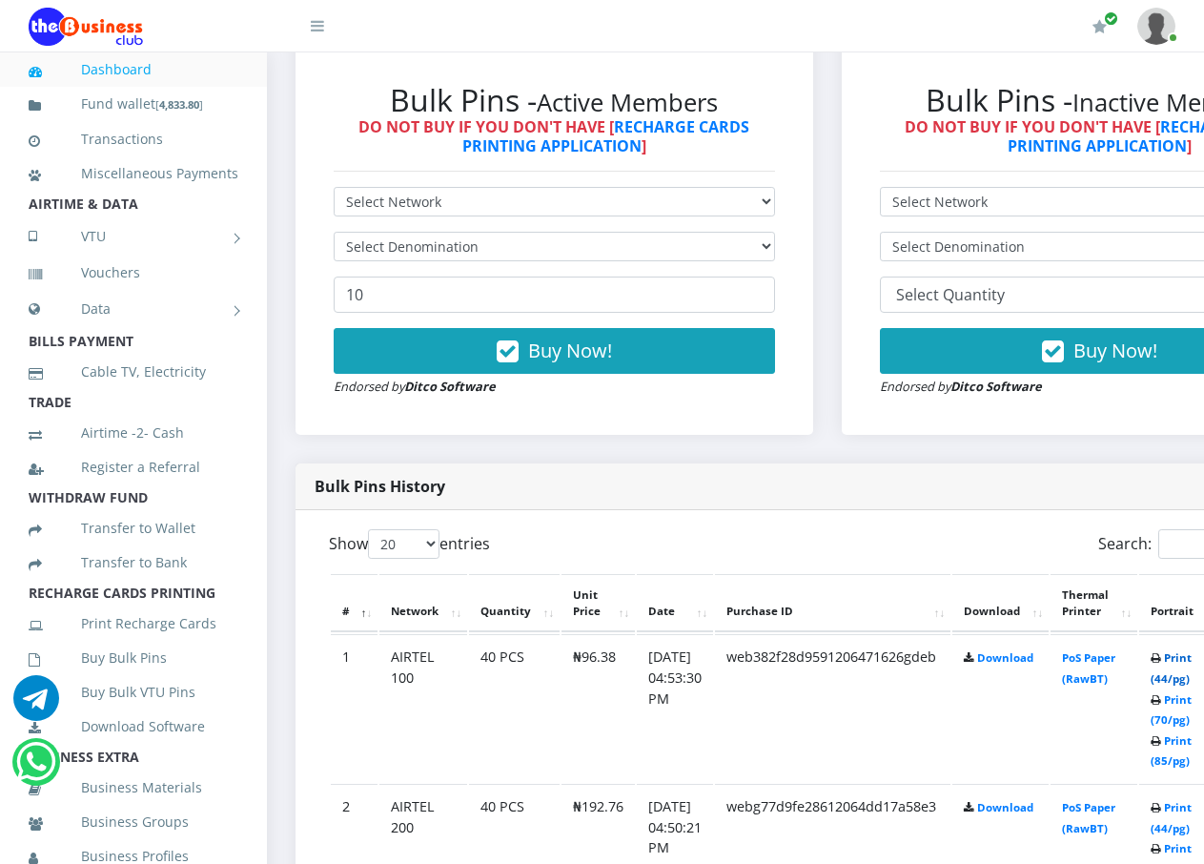
click at [1188, 665] on link "Print (44/pg)" at bounding box center [1170, 667] width 41 height 35
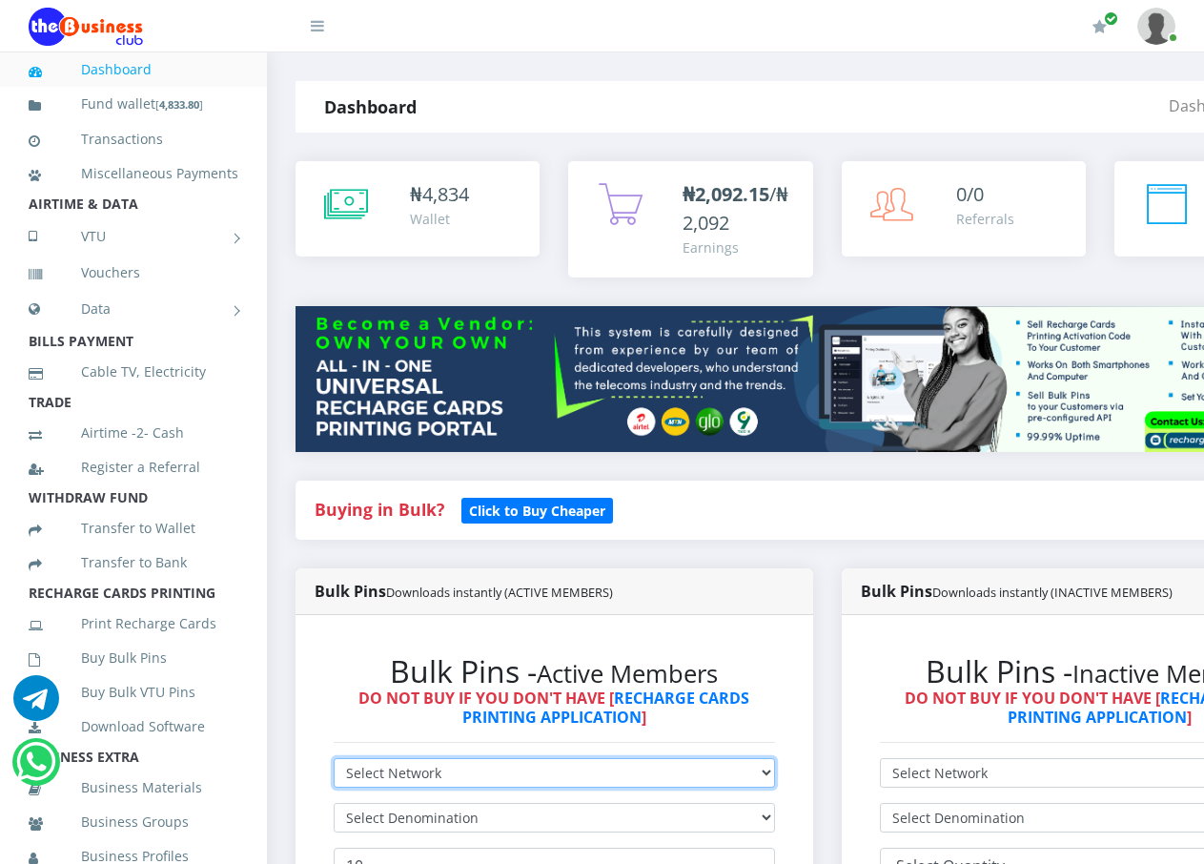
click at [775, 758] on select "Select Network MTN Globacom 9Mobile Airtel" at bounding box center [554, 773] width 441 height 30
select select "MTN"
click at [334, 758] on select "Select Network MTN Globacom 9Mobile Airtel" at bounding box center [554, 773] width 441 height 30
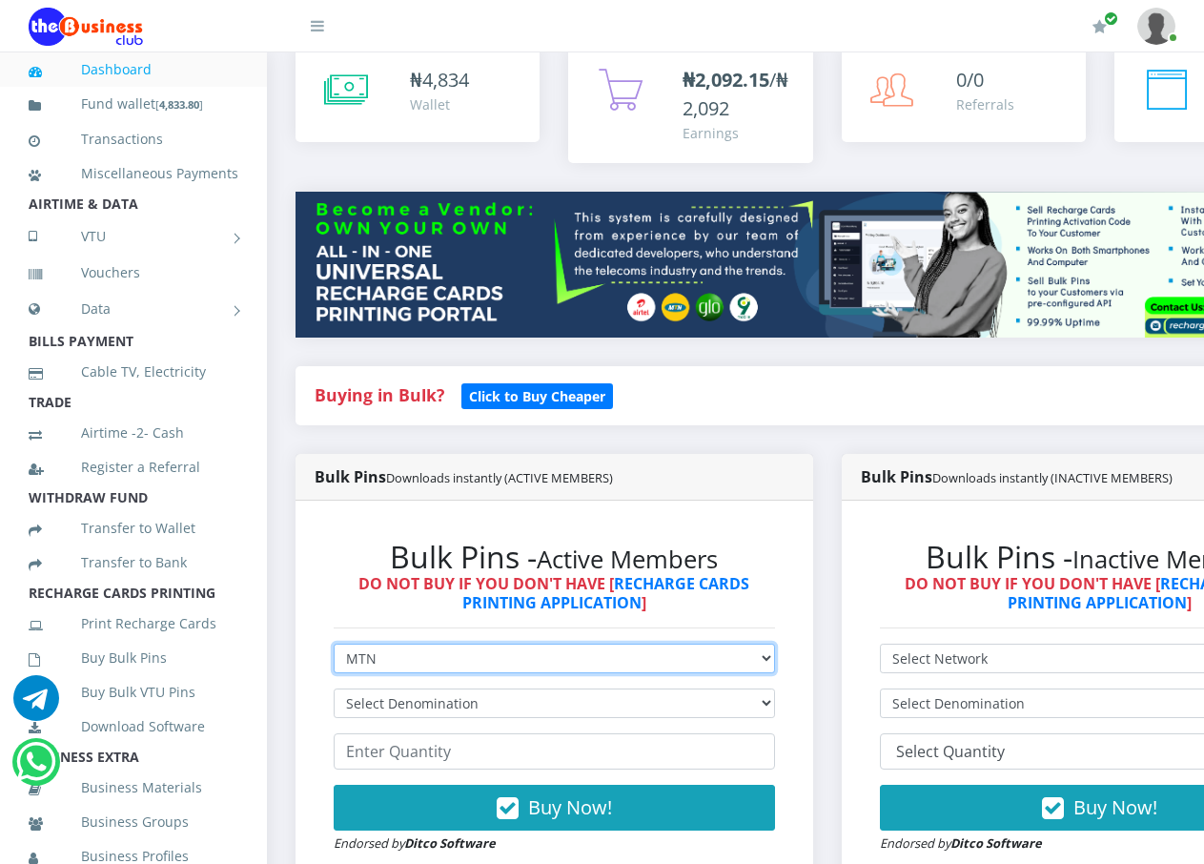
scroll to position [286, 0]
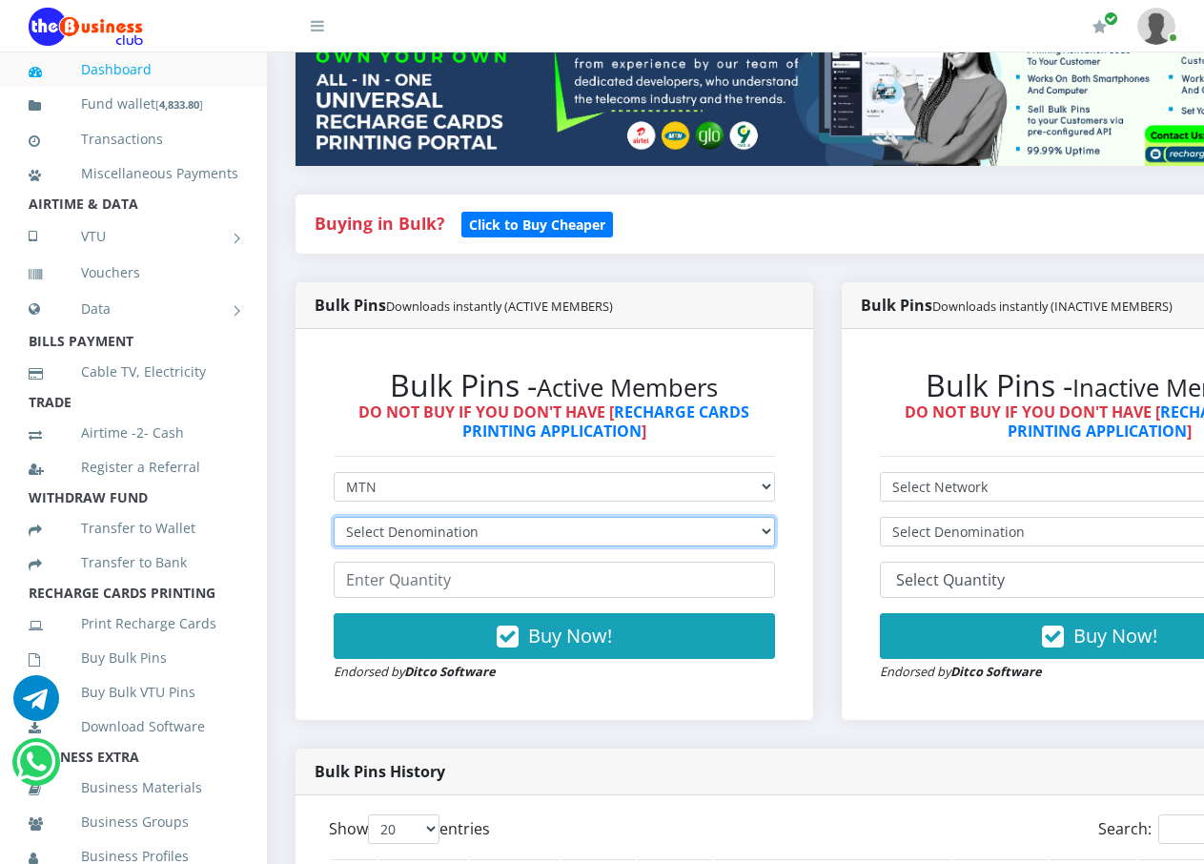
click at [775, 517] on select "Select Denomination MTN NGN100 - ₦96.99 MTN NGN200 - ₦193.98 MTN NGN400 - ₦387.…" at bounding box center [554, 532] width 441 height 30
select select "193.98-200"
click at [334, 517] on select "Select Denomination MTN NGN100 - ₦96.99 MTN NGN200 - ₦193.98 MTN NGN400 - ₦387.…" at bounding box center [554, 532] width 441 height 30
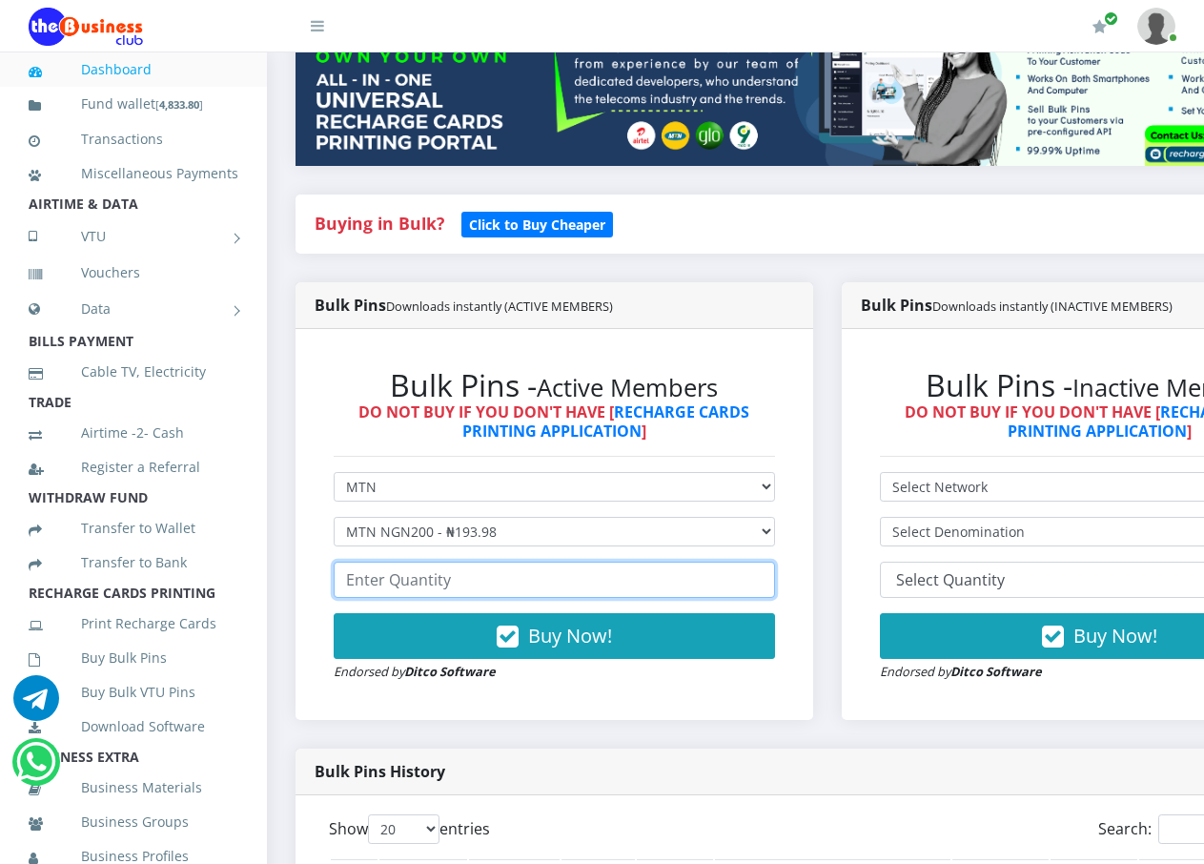
click at [641, 562] on input "number" at bounding box center [554, 579] width 441 height 36
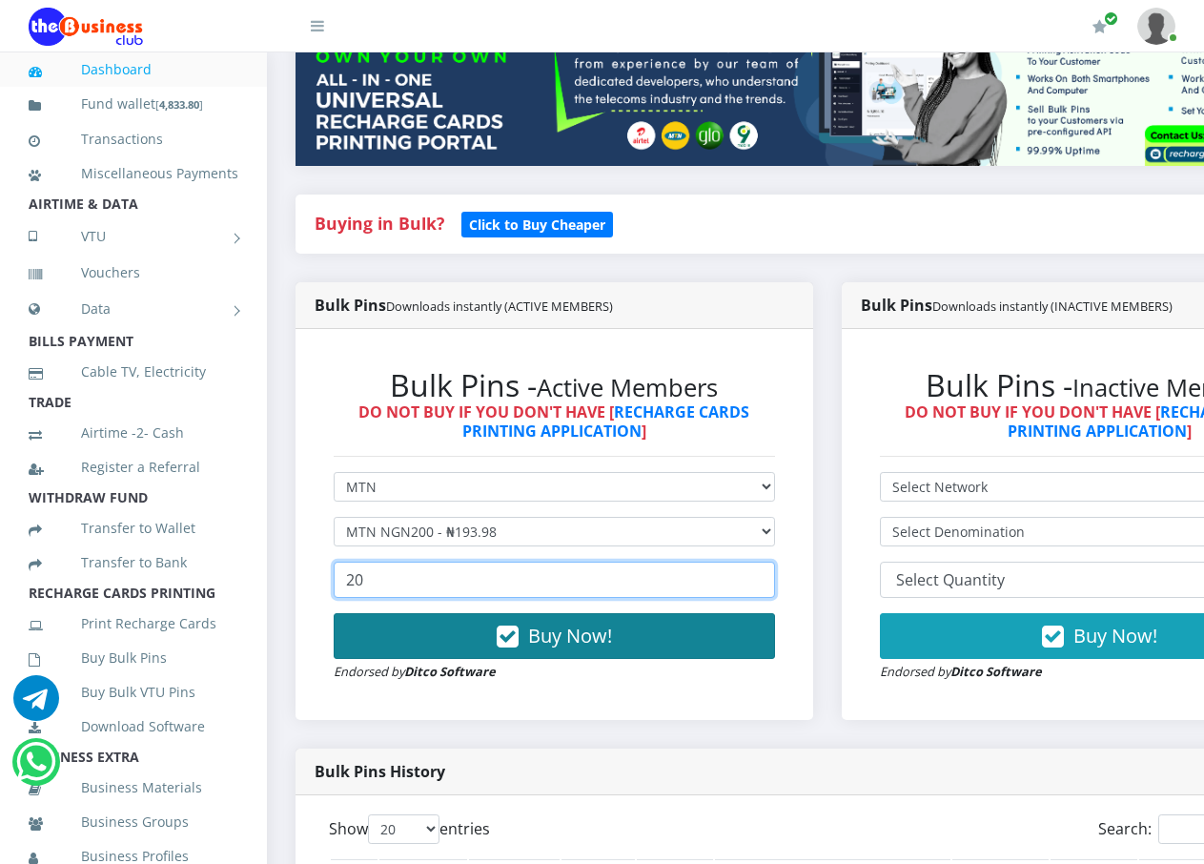
type input "20"
click at [592, 622] on span "Buy Now!" at bounding box center [570, 635] width 84 height 26
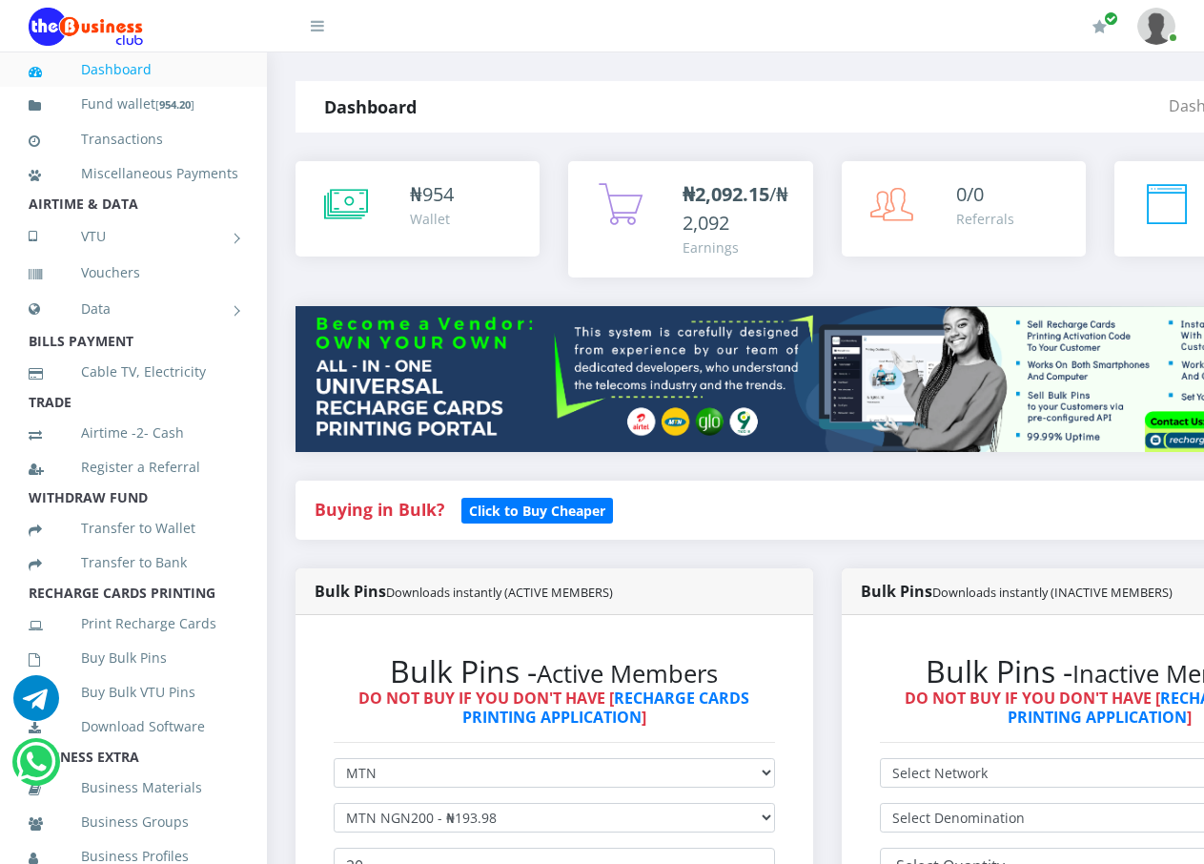
scroll to position [191, 0]
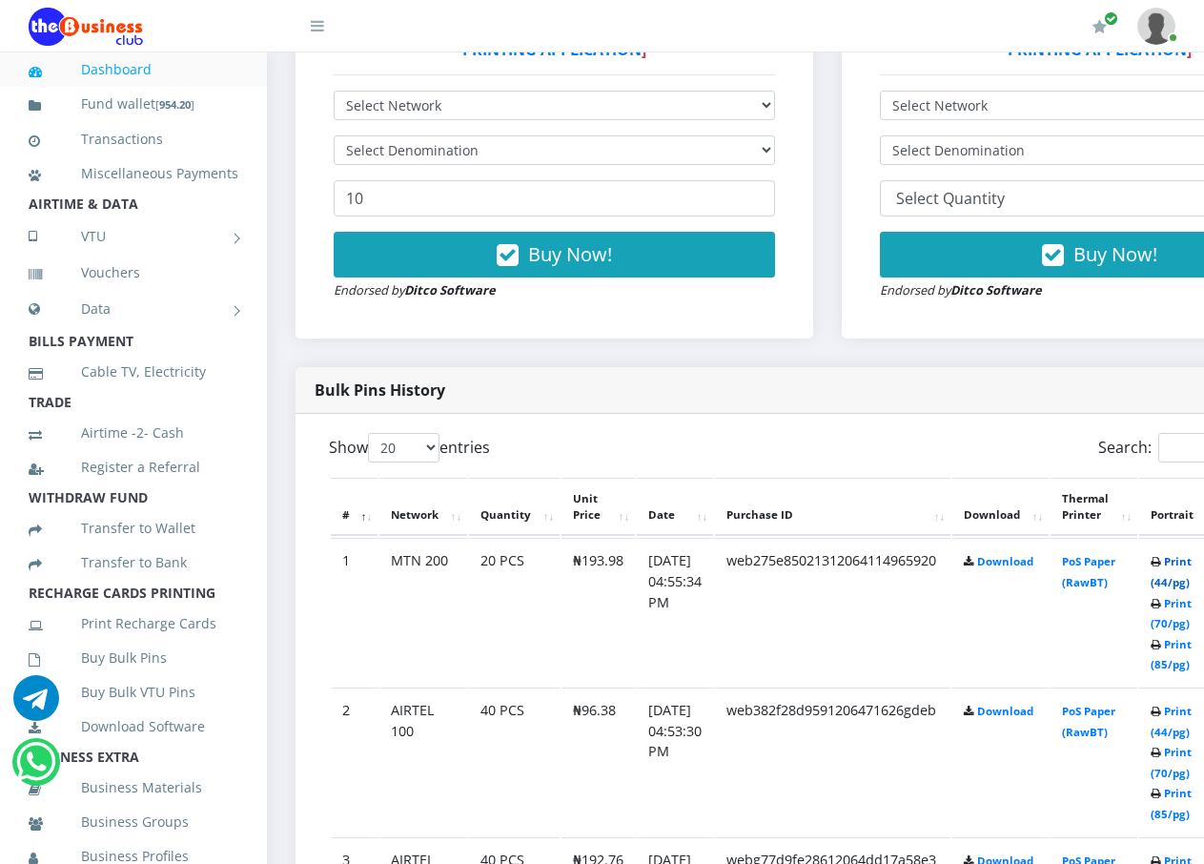
click at [1187, 568] on link "Print (44/pg)" at bounding box center [1170, 571] width 41 height 35
